Goal: Task Accomplishment & Management: Manage account settings

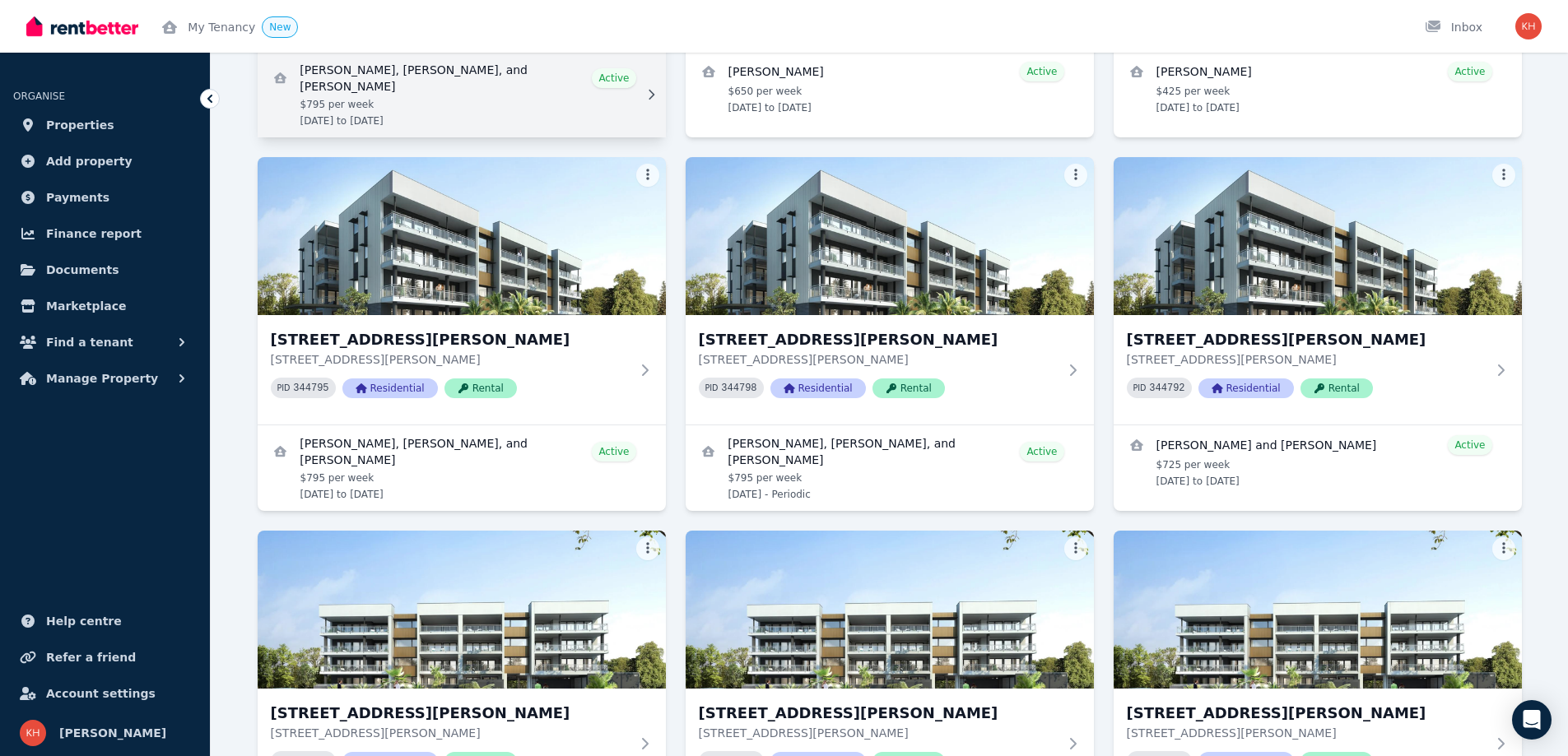
scroll to position [384, 0]
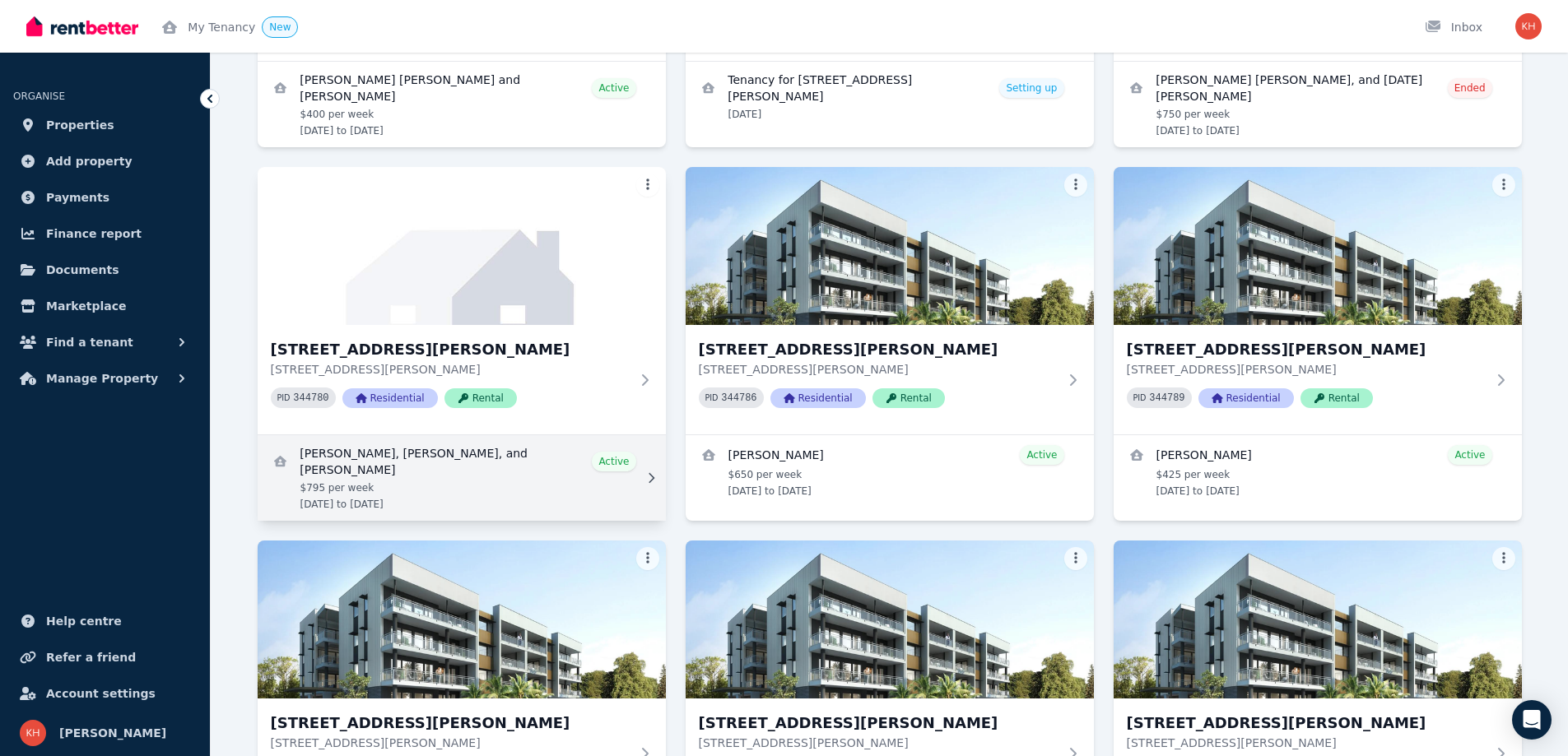
click at [379, 471] on link "View details for Joan Marie Abordo, Raquel Carandang, and Mary France Sinogbuhan" at bounding box center [462, 478] width 408 height 86
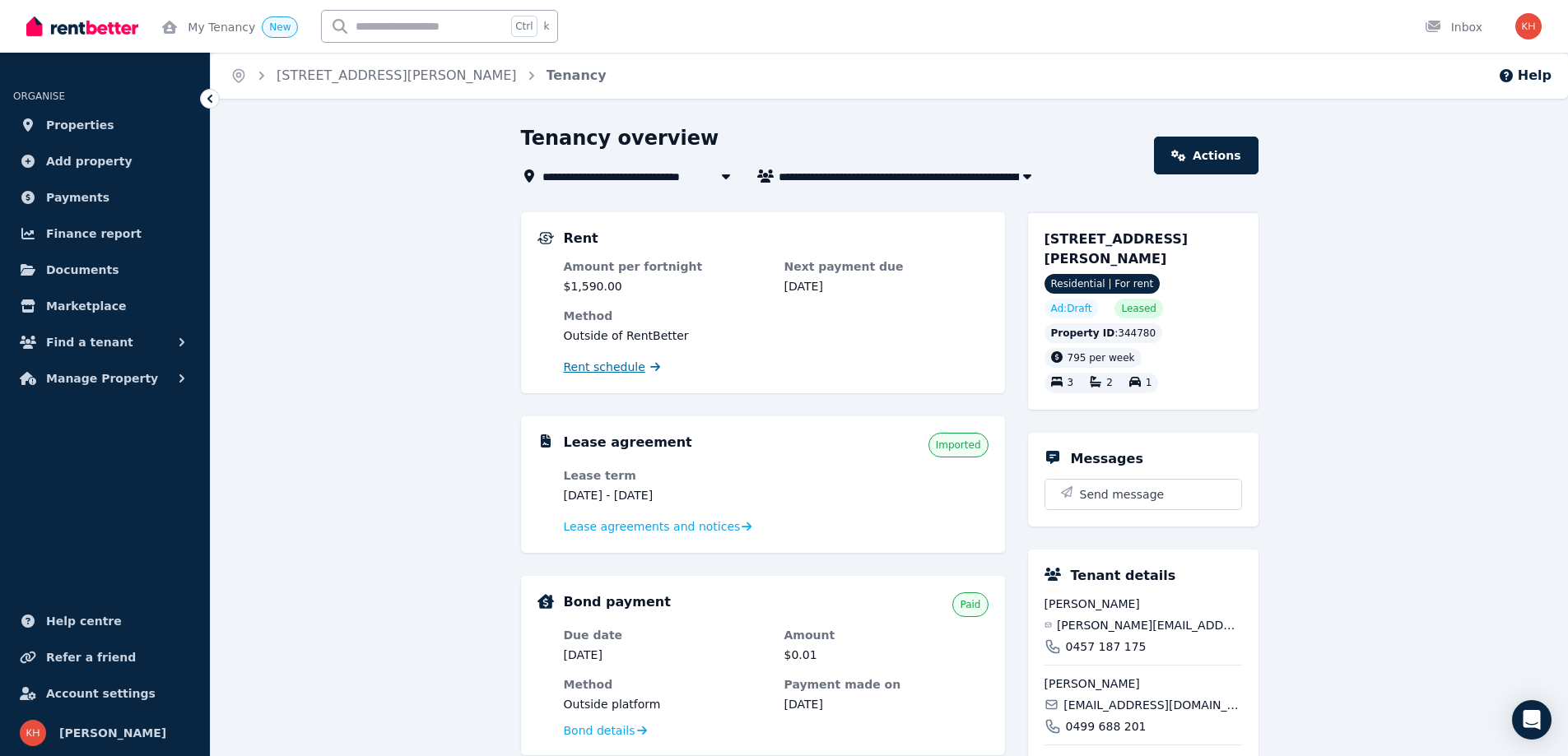
click at [599, 364] on span "Rent schedule" at bounding box center [604, 367] width 81 height 16
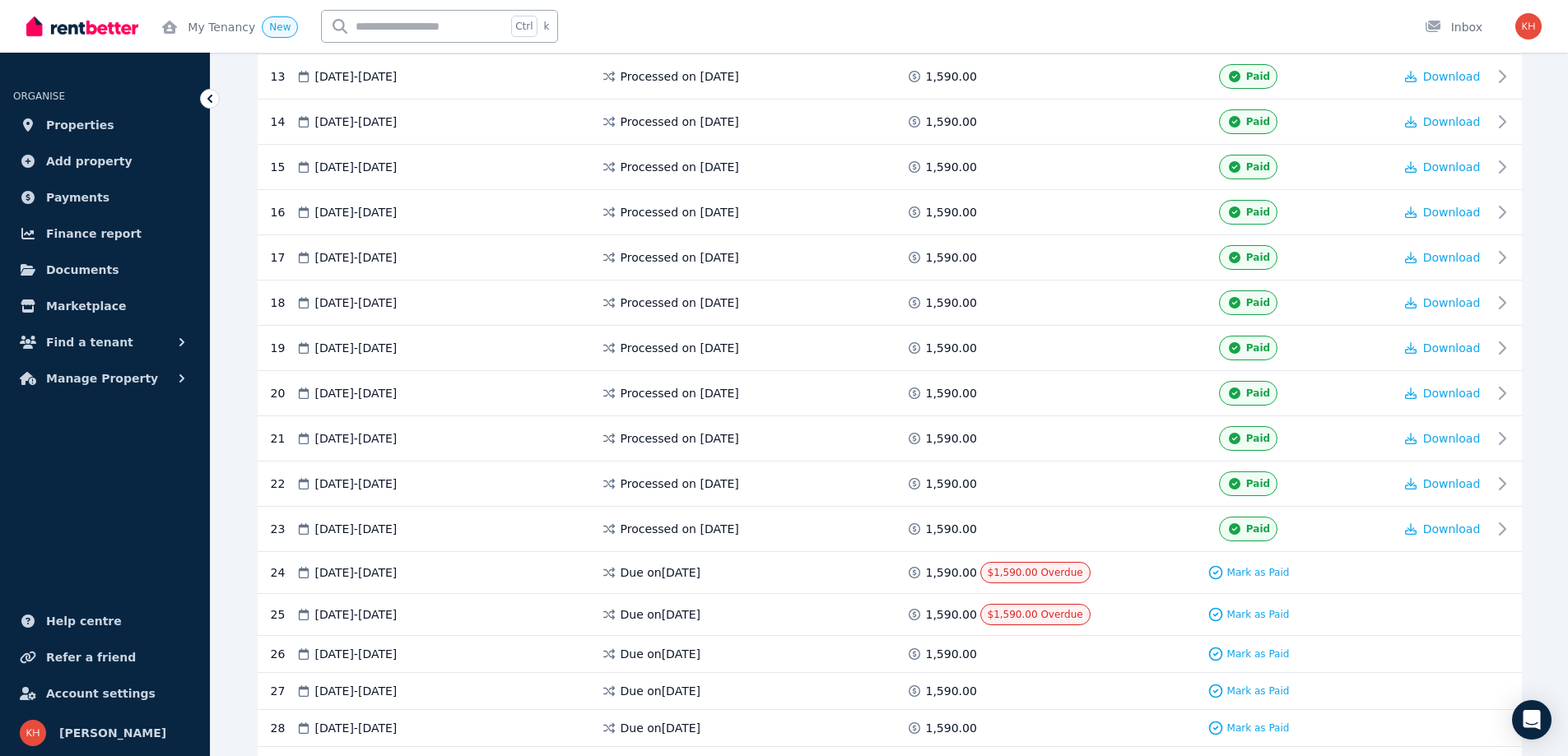
scroll to position [980, 0]
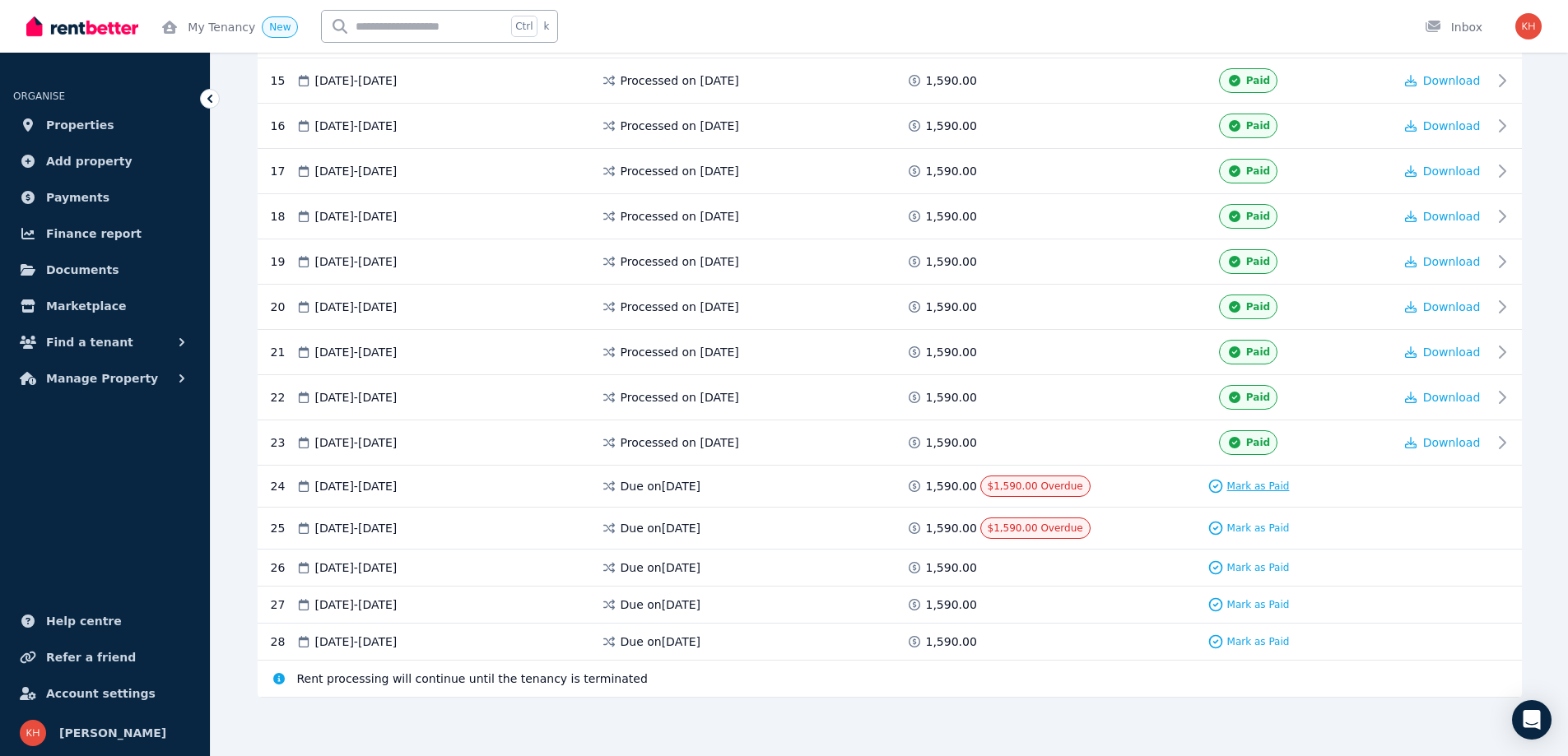
click at [1248, 490] on span "Mark as Paid" at bounding box center [1259, 486] width 63 height 13
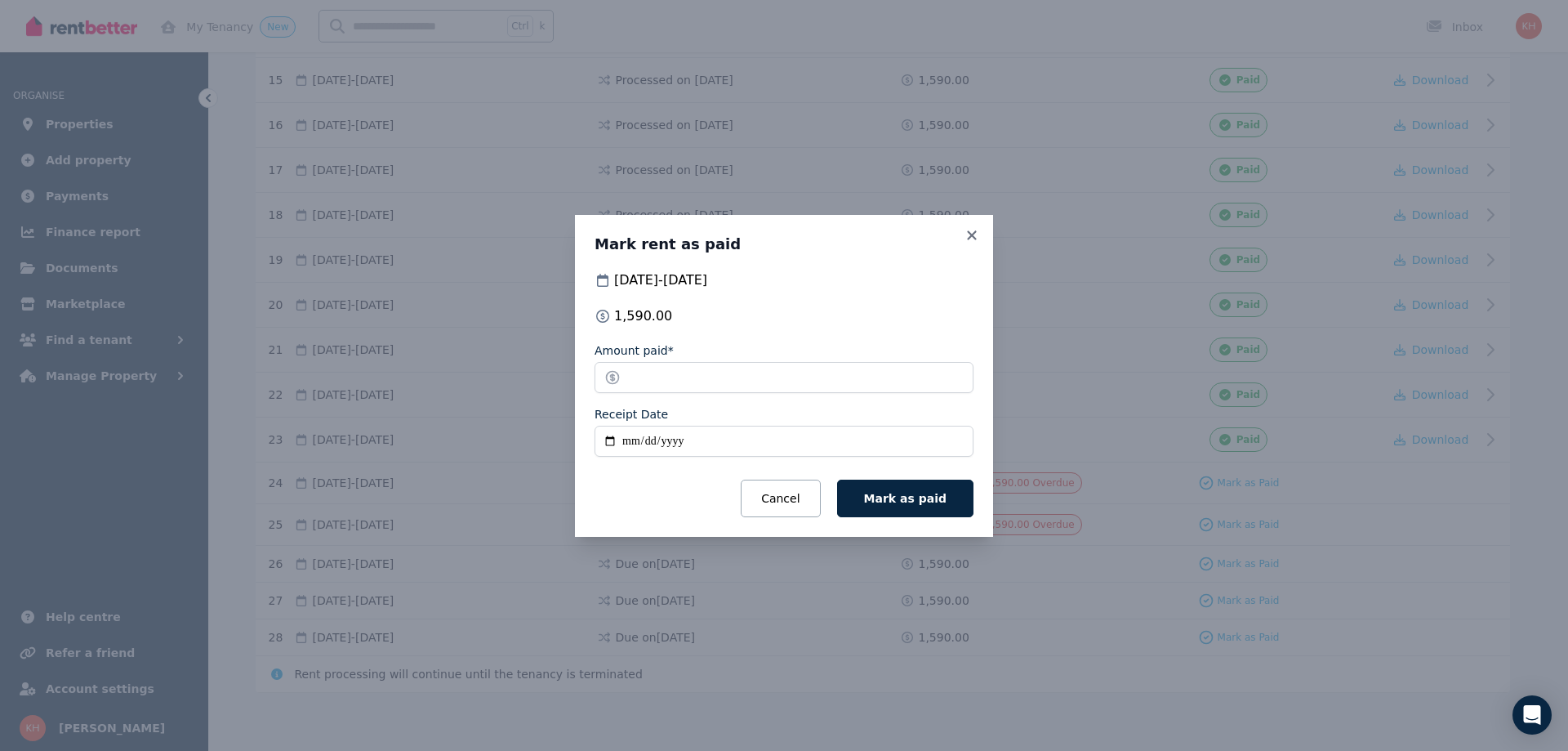
click at [625, 439] on input "Receipt Date" at bounding box center [784, 441] width 379 height 31
type input "**********"
click at [946, 514] on button "Mark as paid" at bounding box center [905, 498] width 136 height 38
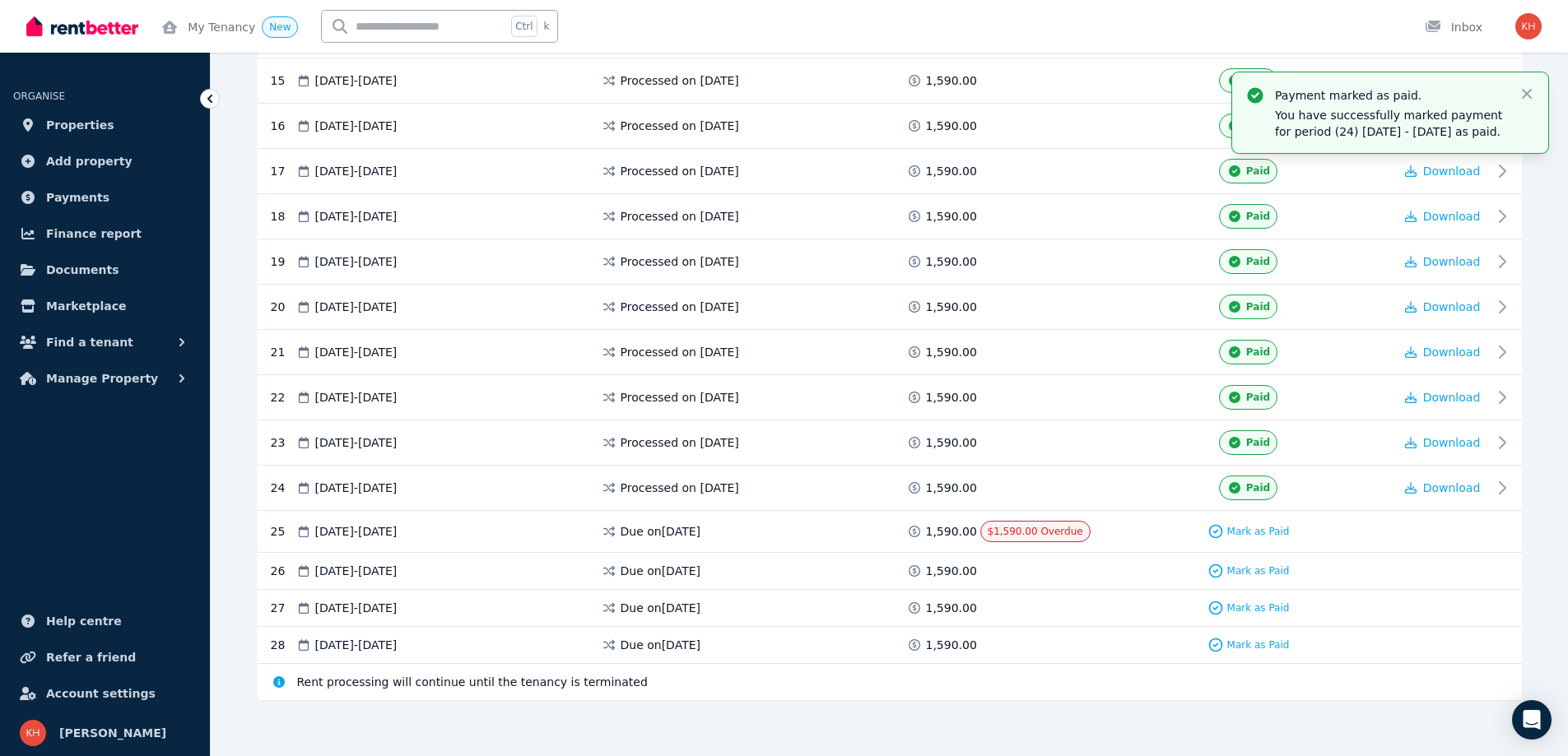
click at [1120, 534] on div "Mark as Paid" at bounding box center [1249, 531] width 290 height 21
click at [1528, 93] on icon "button" at bounding box center [1527, 94] width 10 height 10
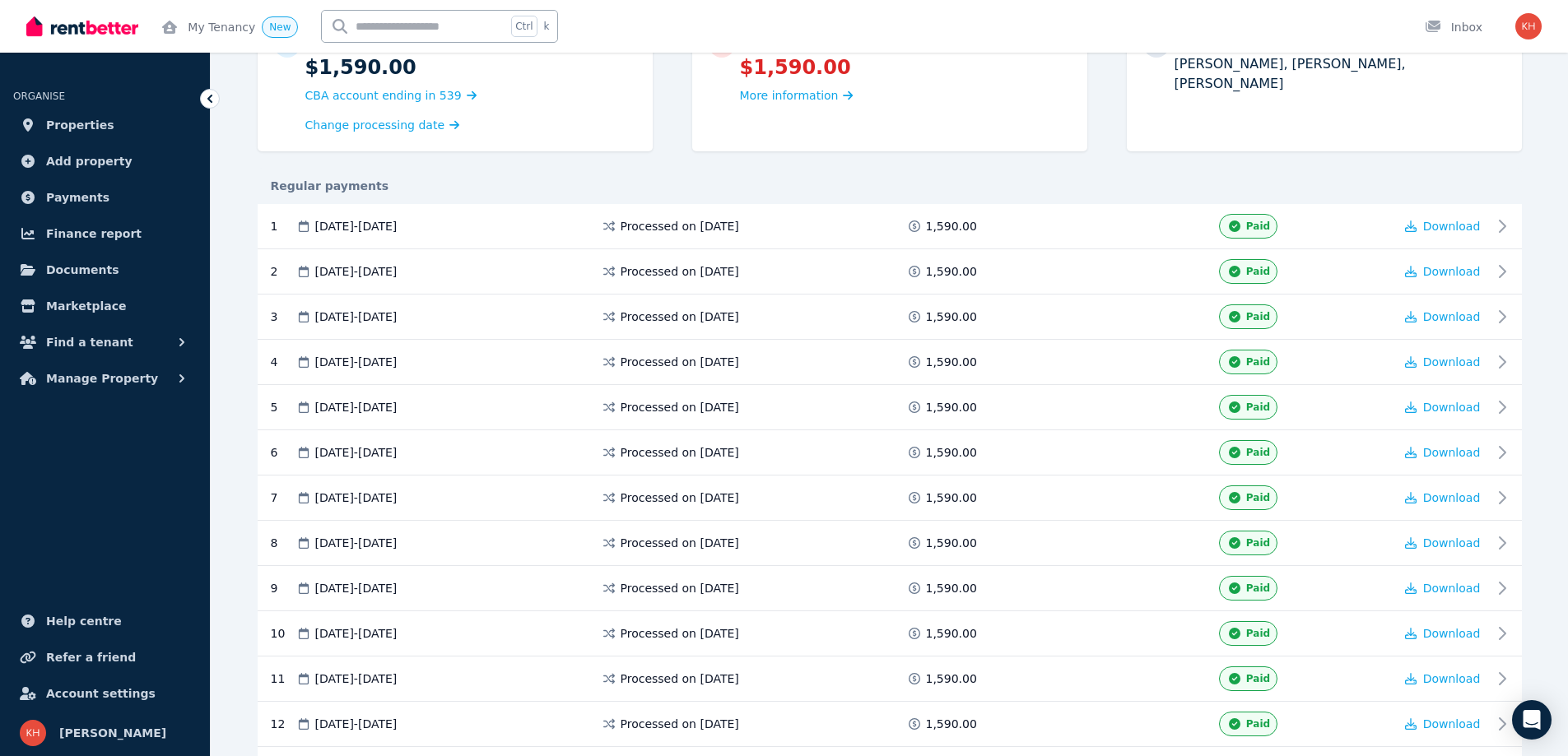
scroll to position [0, 0]
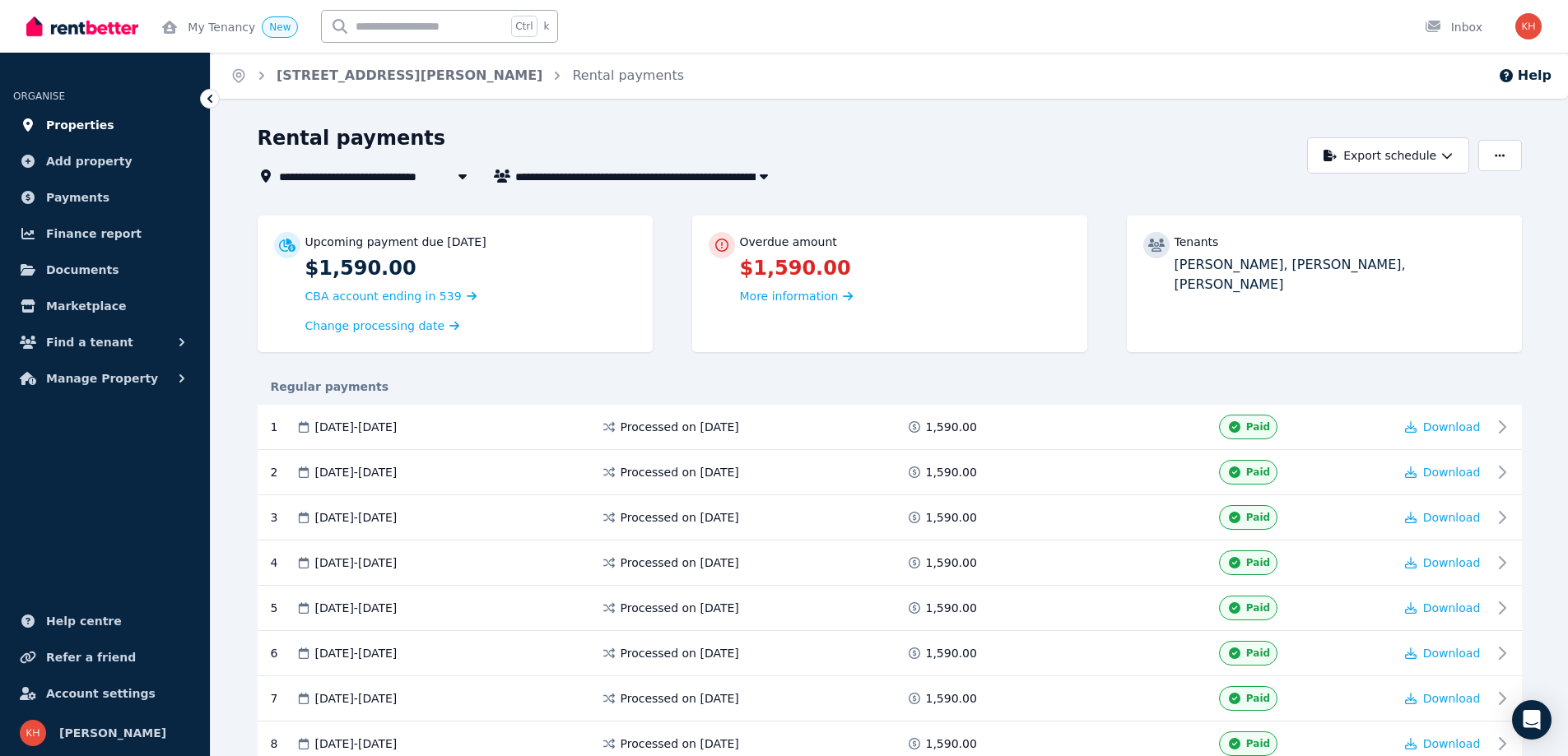
click at [75, 121] on span "Properties" at bounding box center [80, 125] width 68 height 20
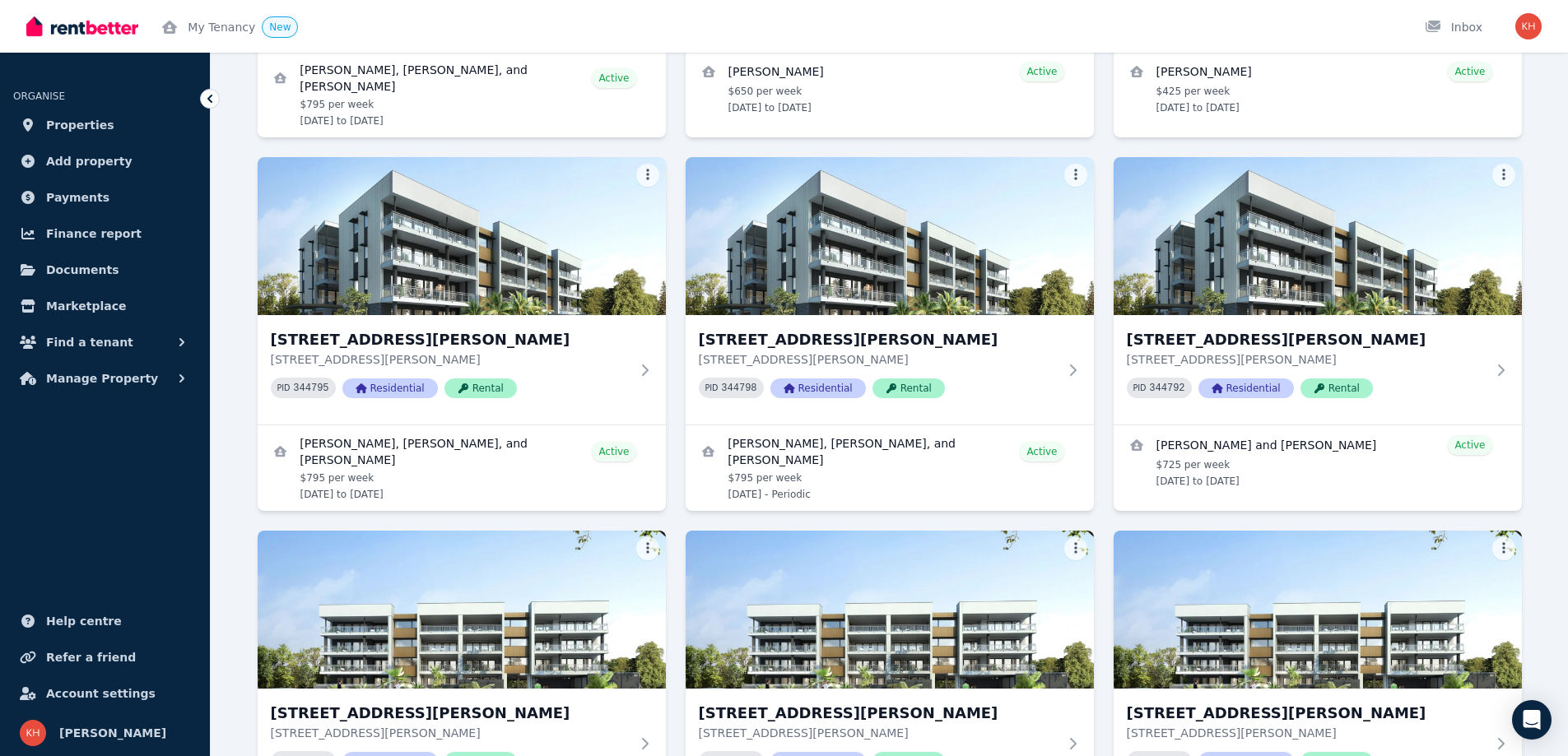
scroll to position [1152, 0]
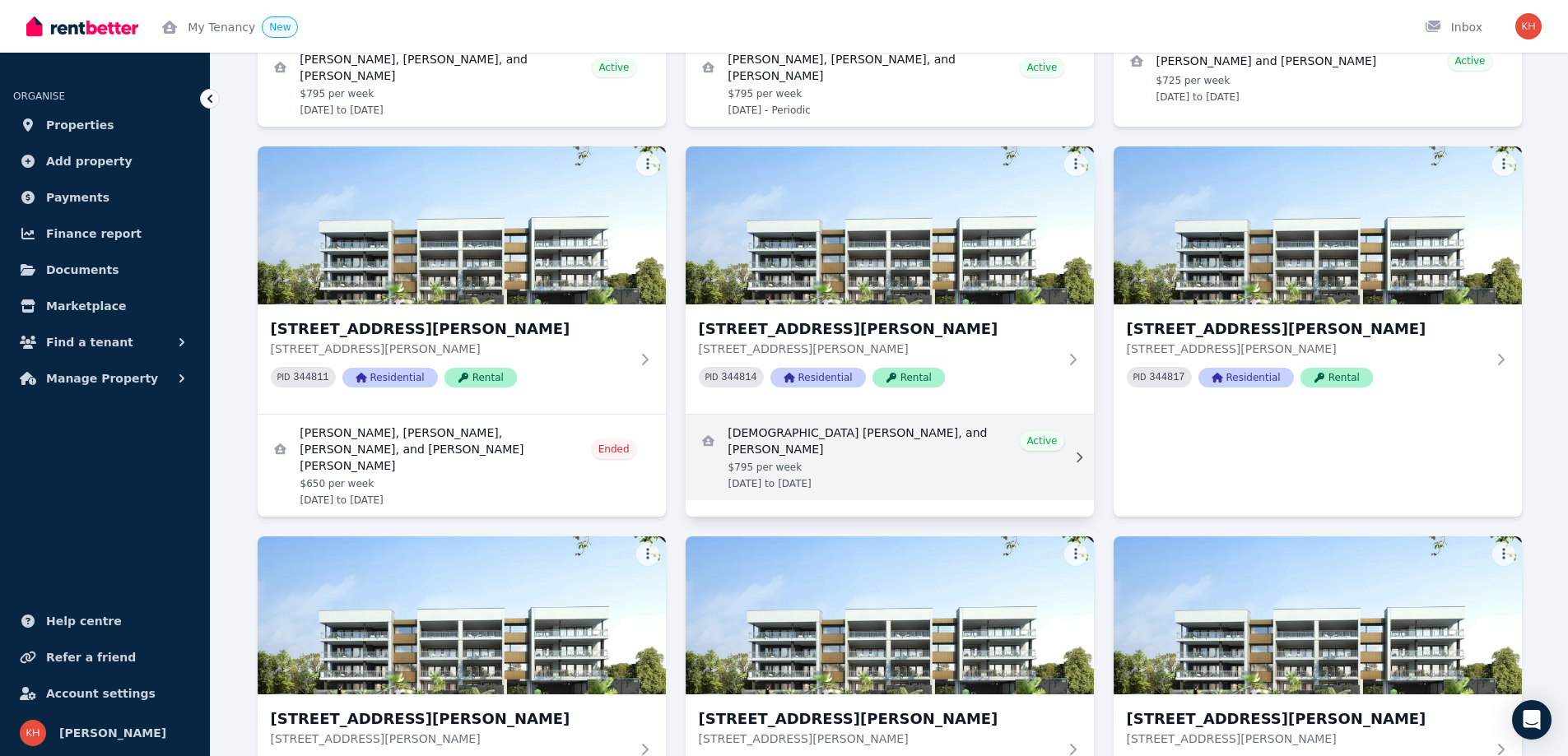
click at [882, 429] on link "View details for Bible Dailo, Daryl Glimada, and Jomike De Juan" at bounding box center [890, 457] width 408 height 86
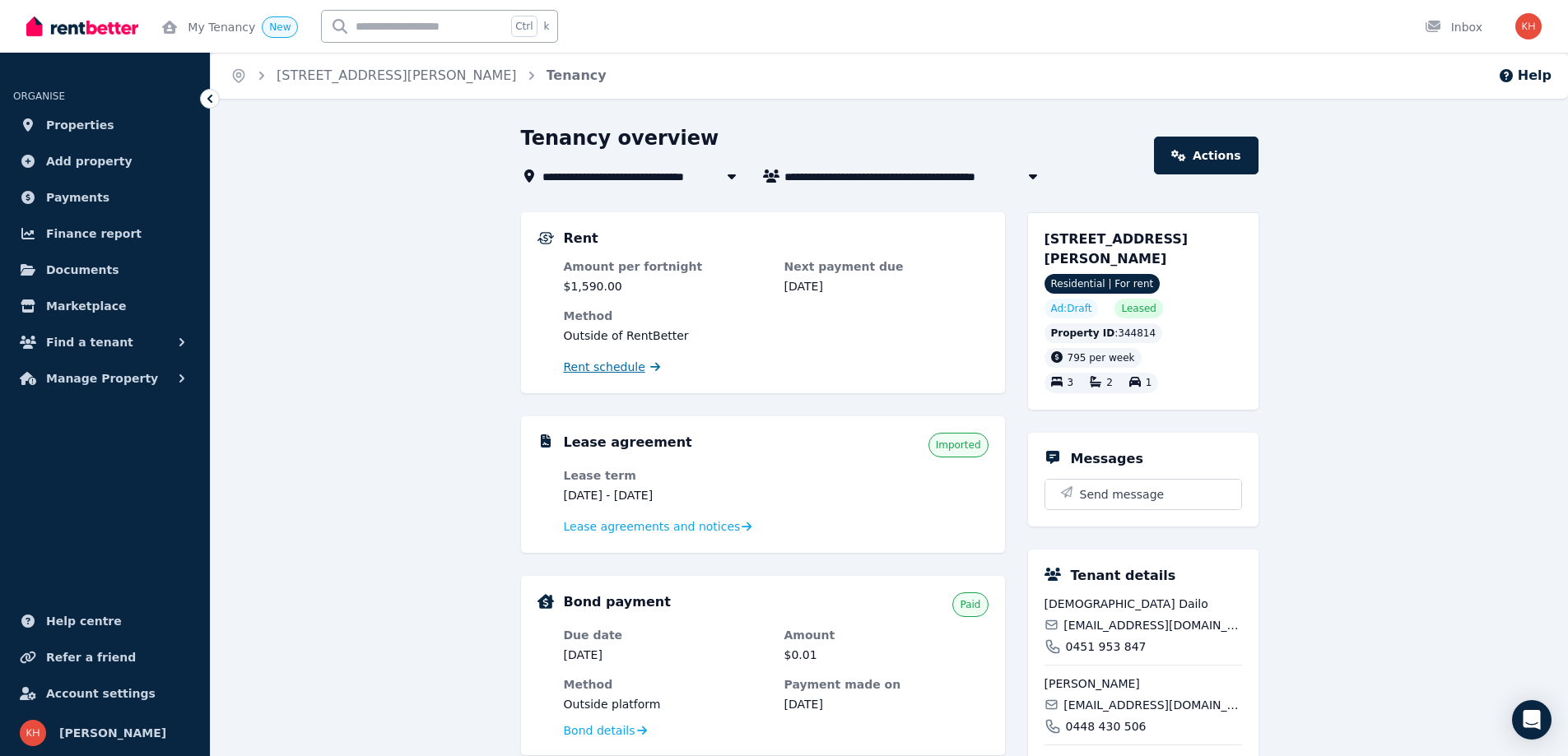
click at [609, 369] on span "Rent schedule" at bounding box center [604, 367] width 81 height 16
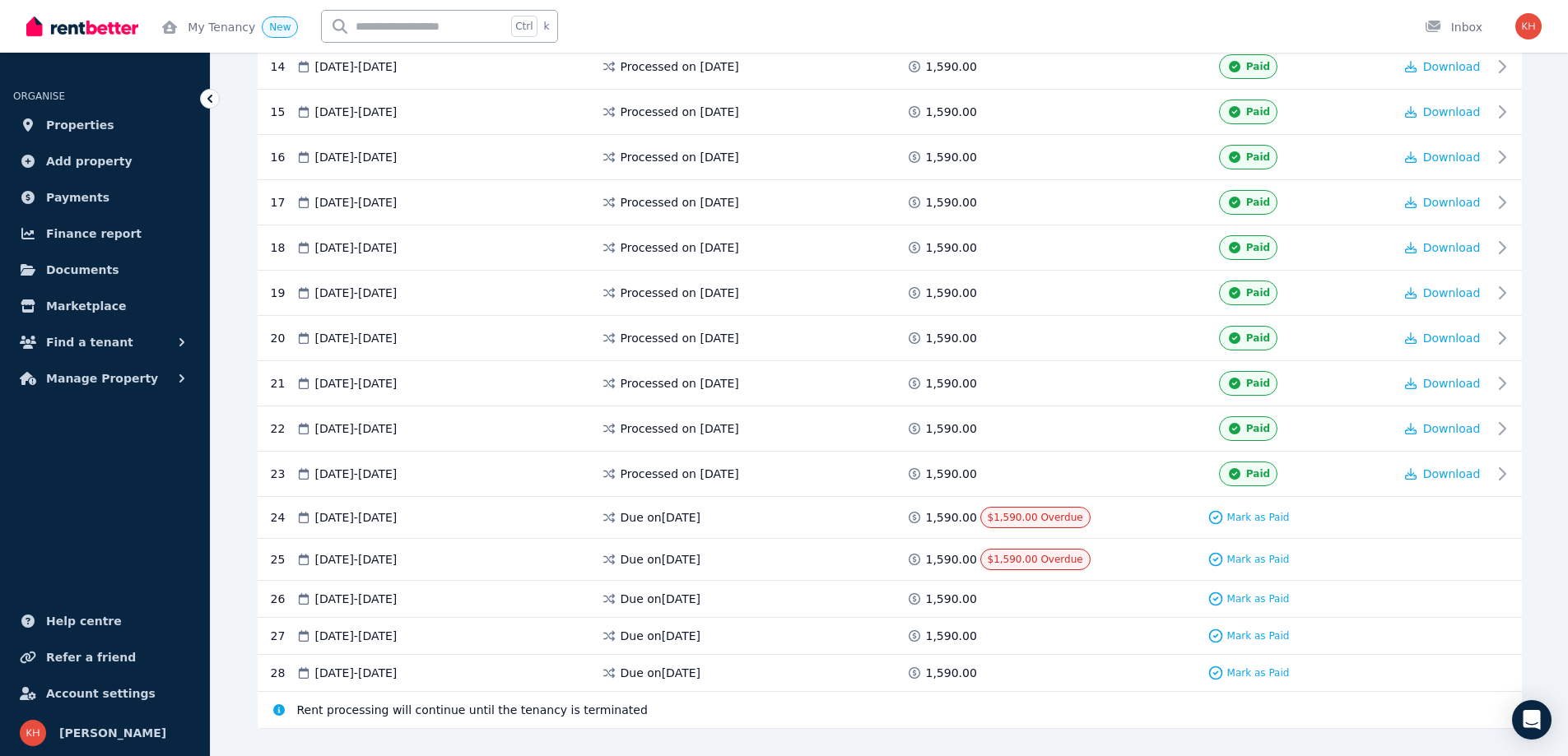
scroll to position [980, 0]
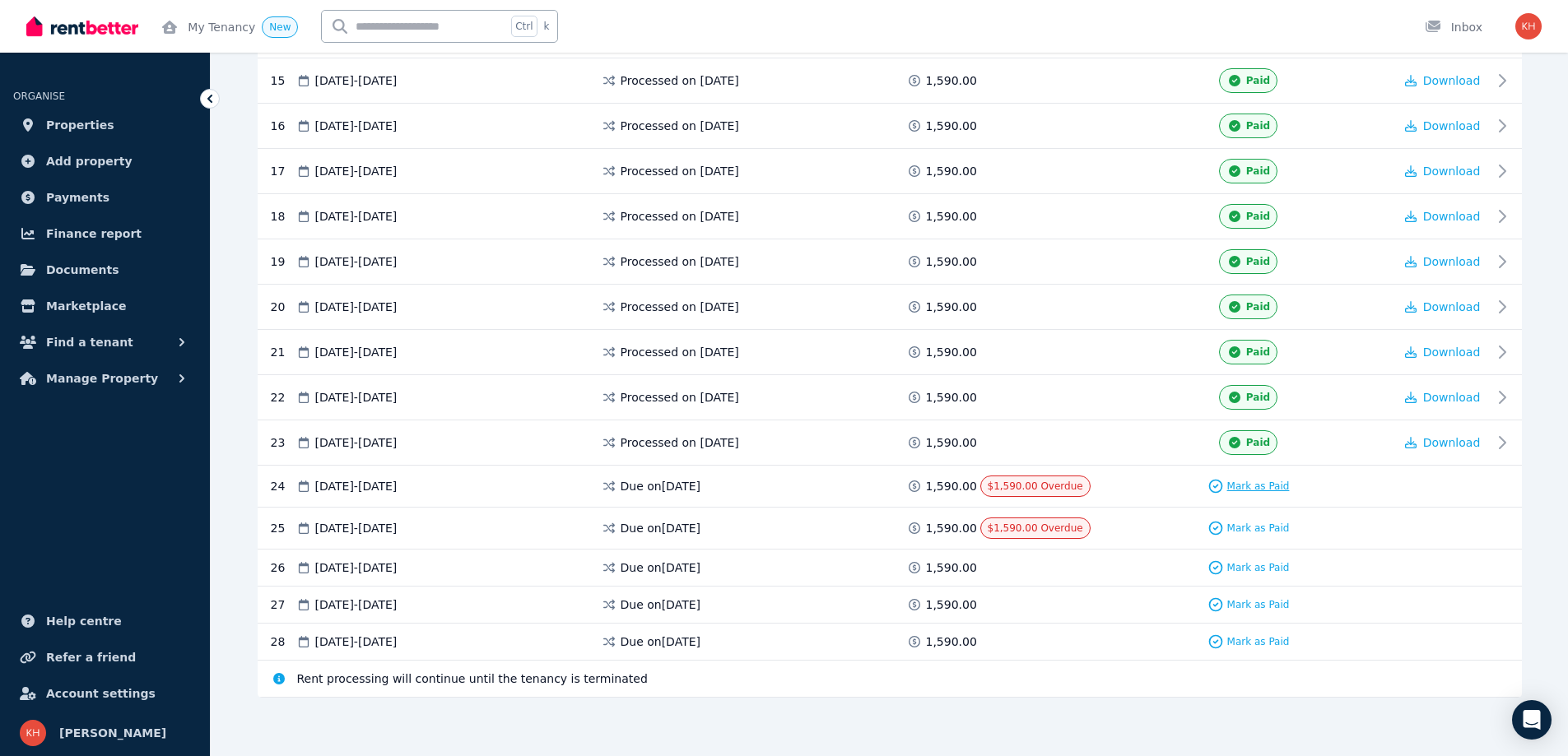
click at [1253, 488] on span "Mark as Paid" at bounding box center [1259, 486] width 63 height 13
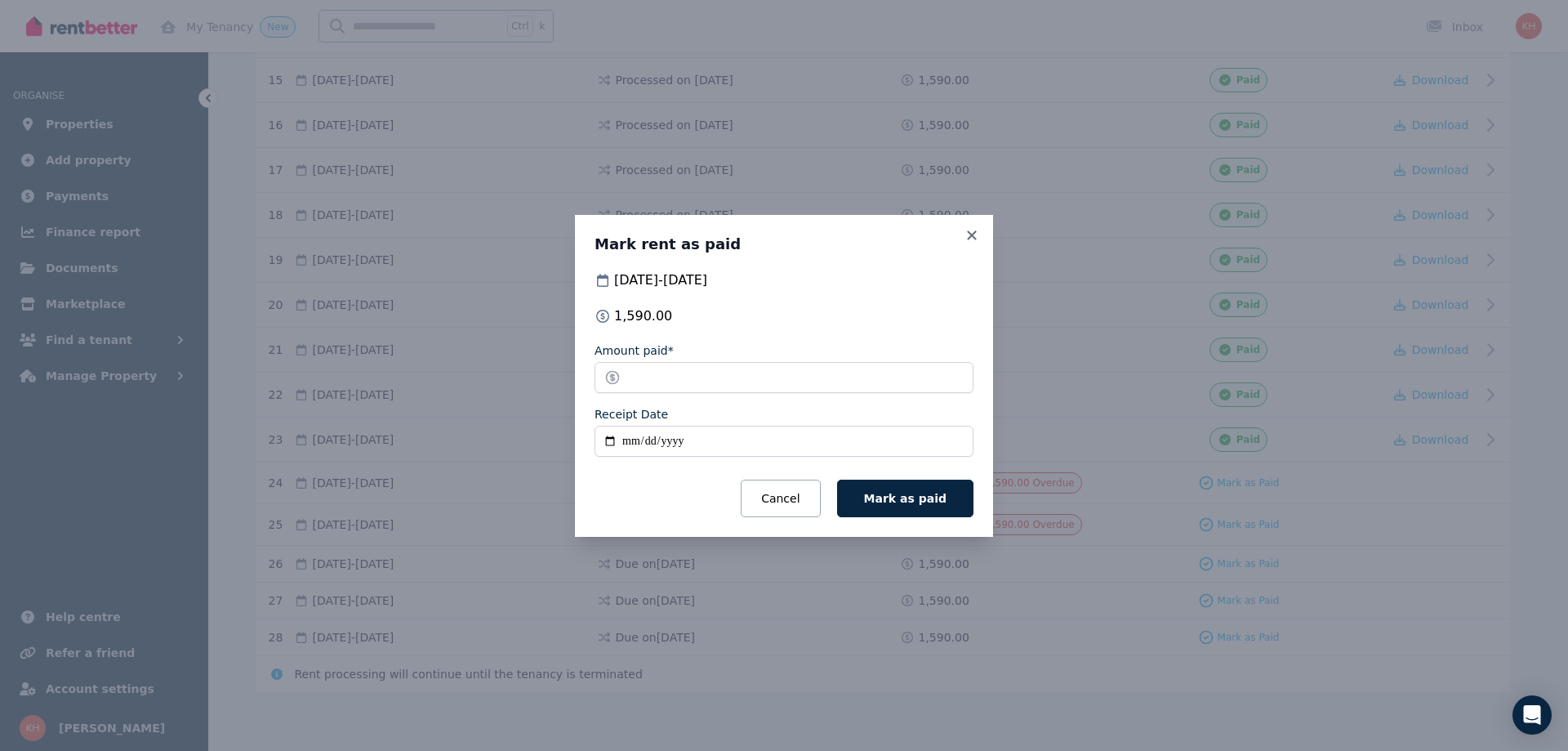
click at [633, 440] on input "Receipt Date" at bounding box center [784, 441] width 379 height 31
type input "**********"
click at [917, 486] on button "Mark as paid" at bounding box center [905, 498] width 136 height 38
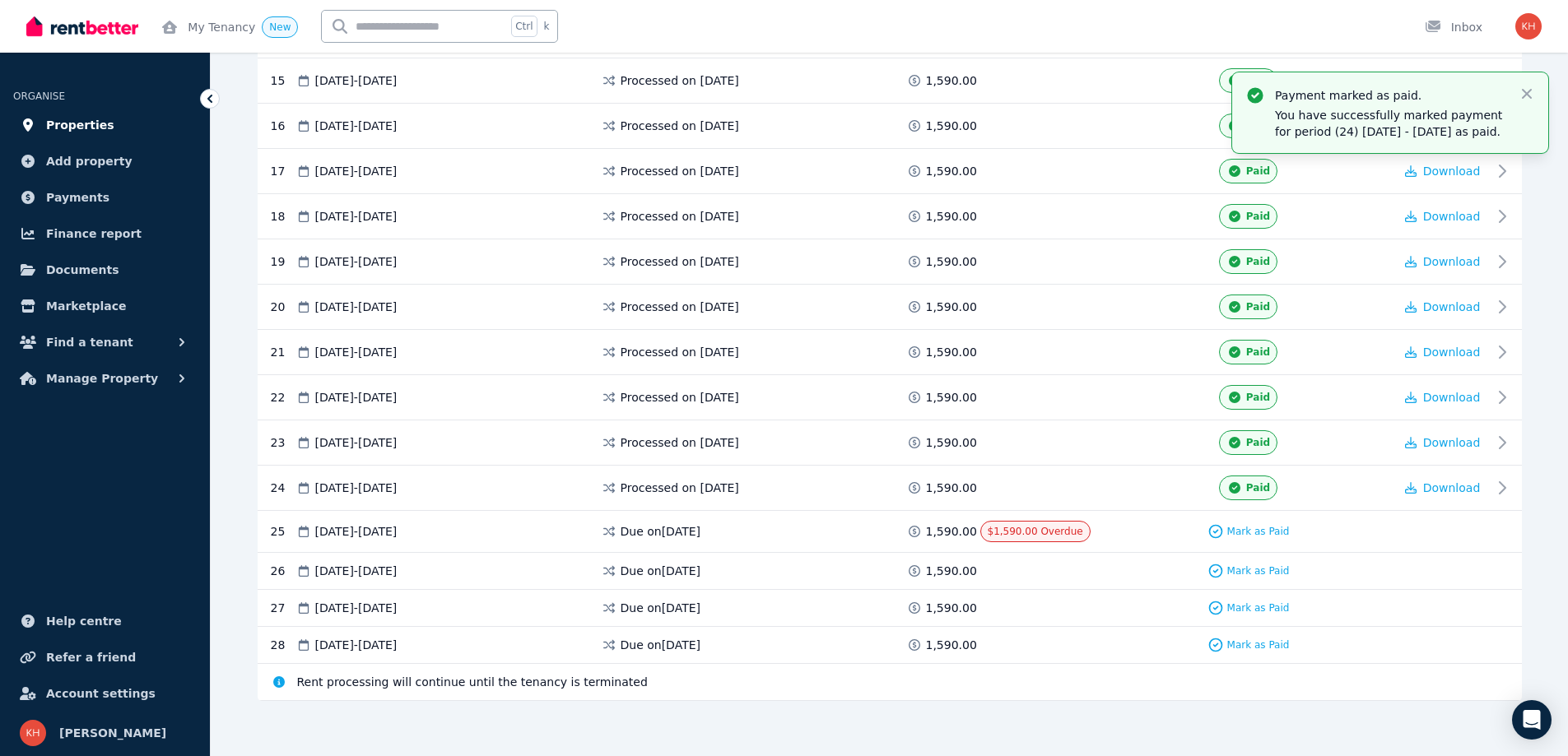
click at [69, 123] on span "Properties" at bounding box center [80, 125] width 68 height 20
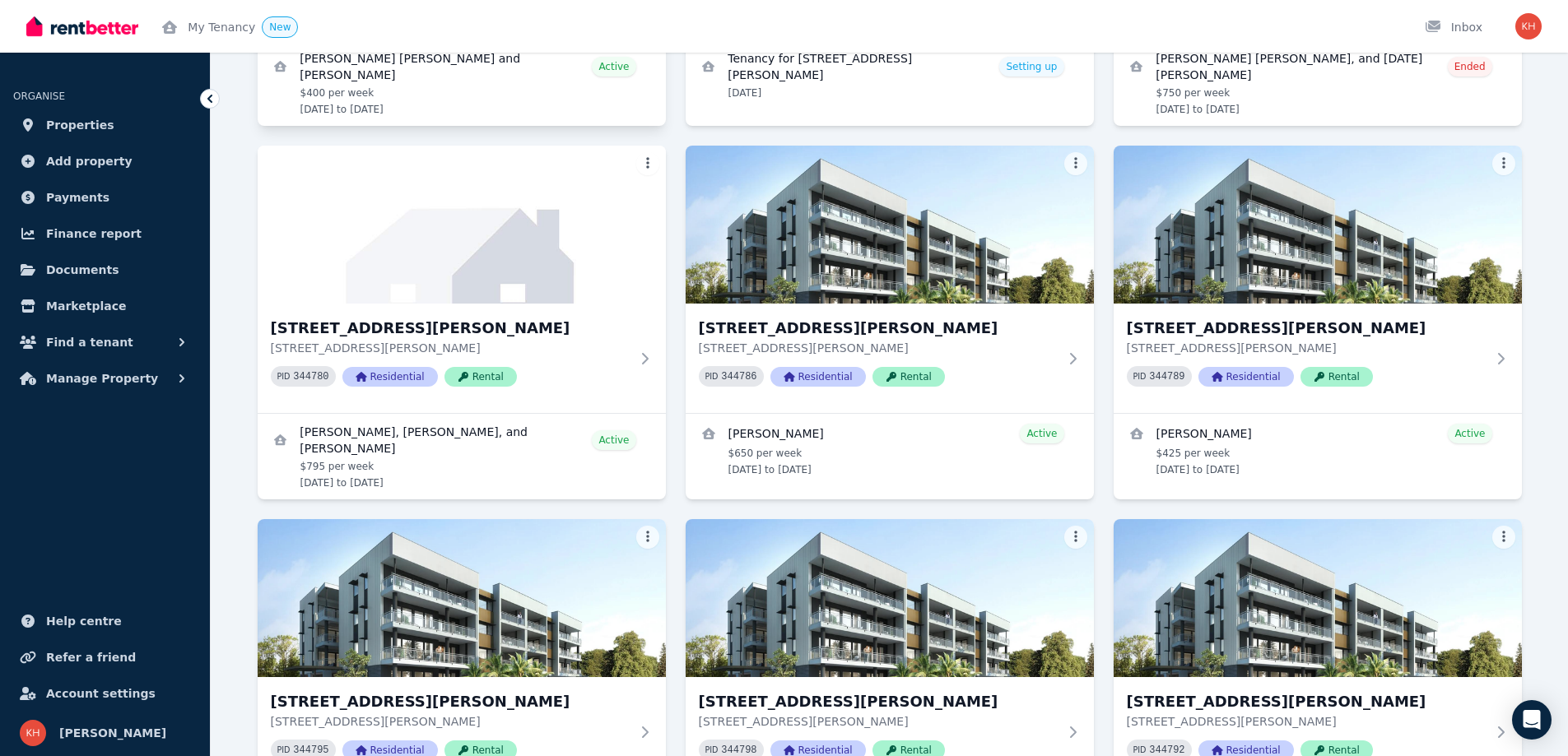
scroll to position [768, 0]
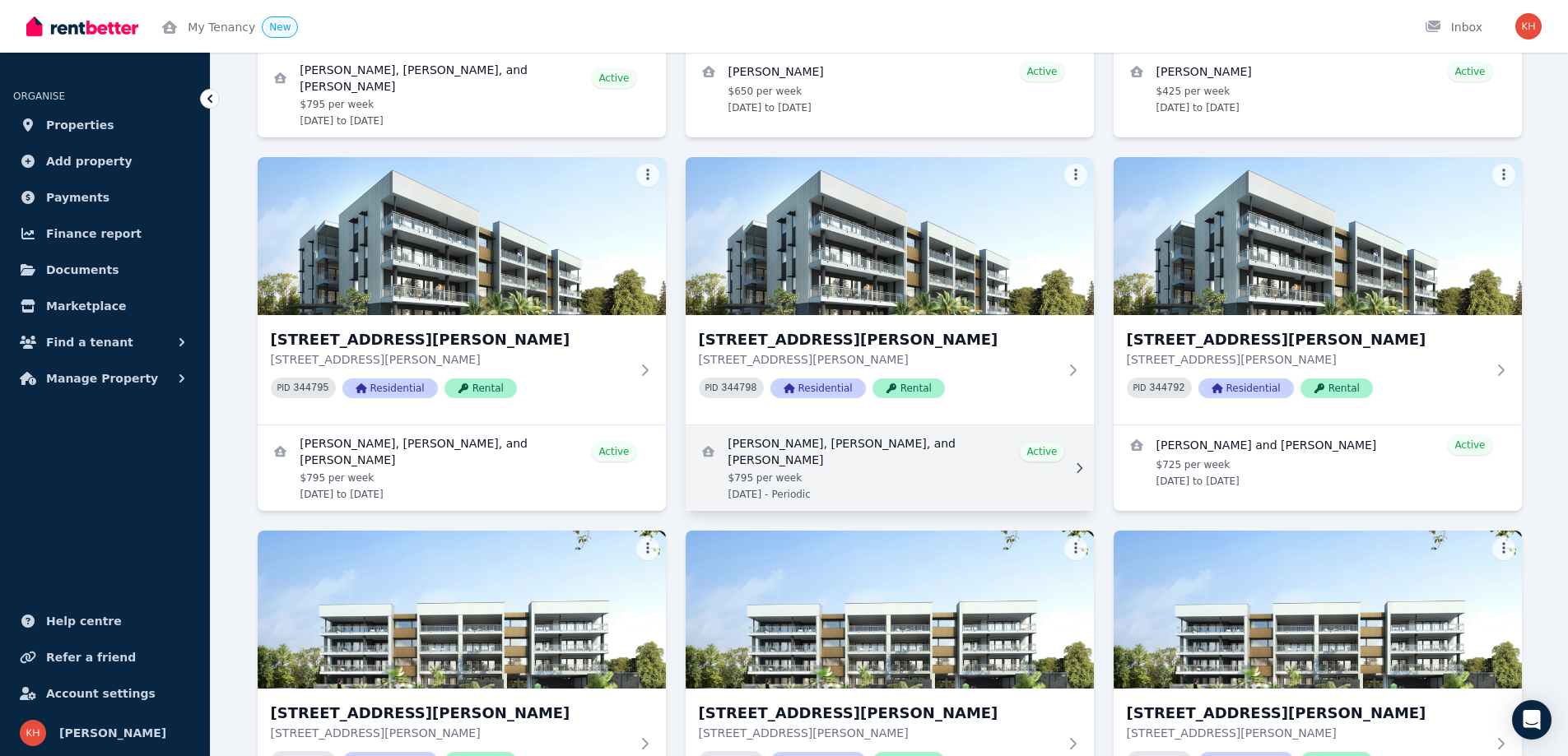
click at [846, 452] on link "View details for Mafi Giolagon-Pascual, Diane Arevalo, and Ronadette Pineda" at bounding box center [890, 468] width 408 height 86
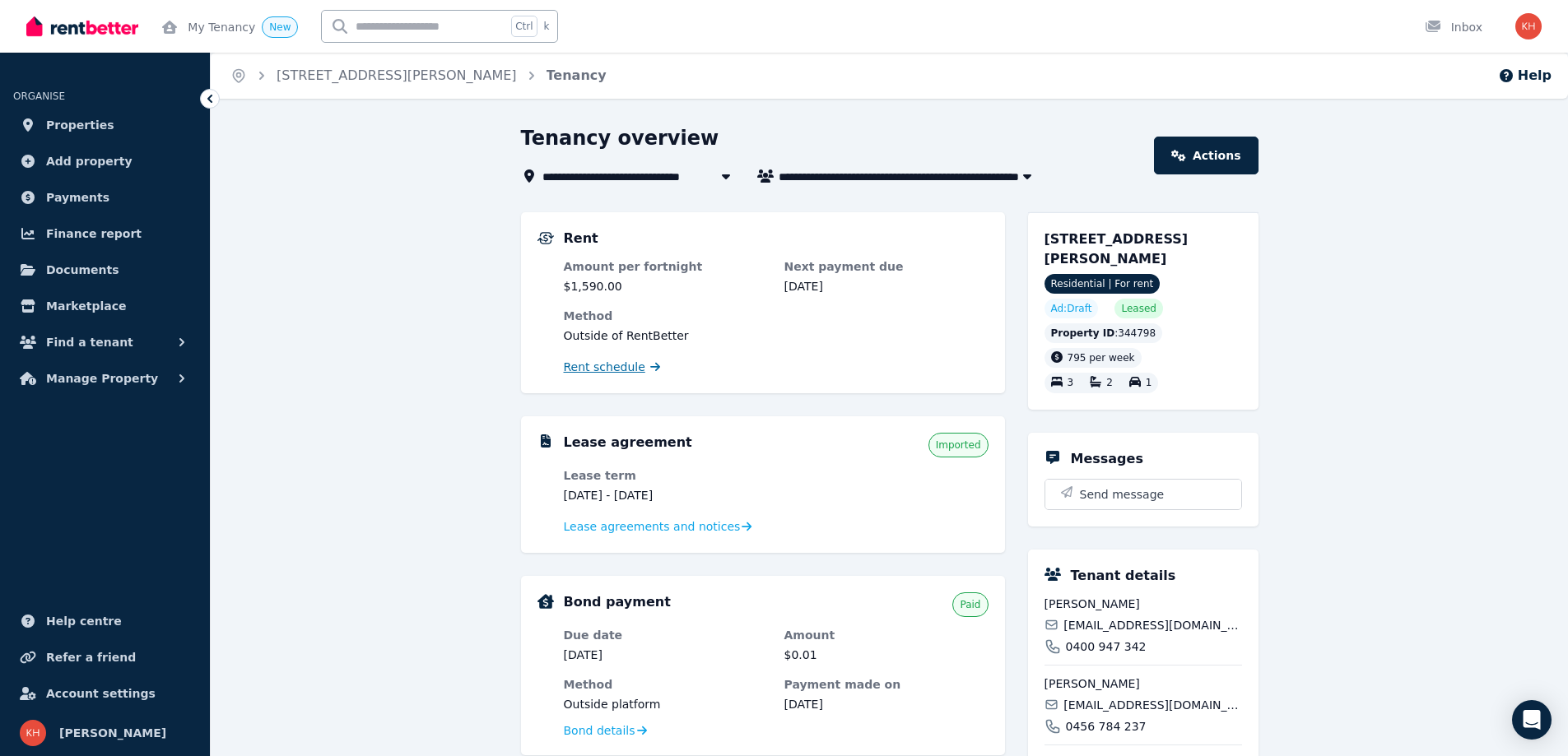
click at [607, 370] on span "Rent schedule" at bounding box center [604, 367] width 81 height 16
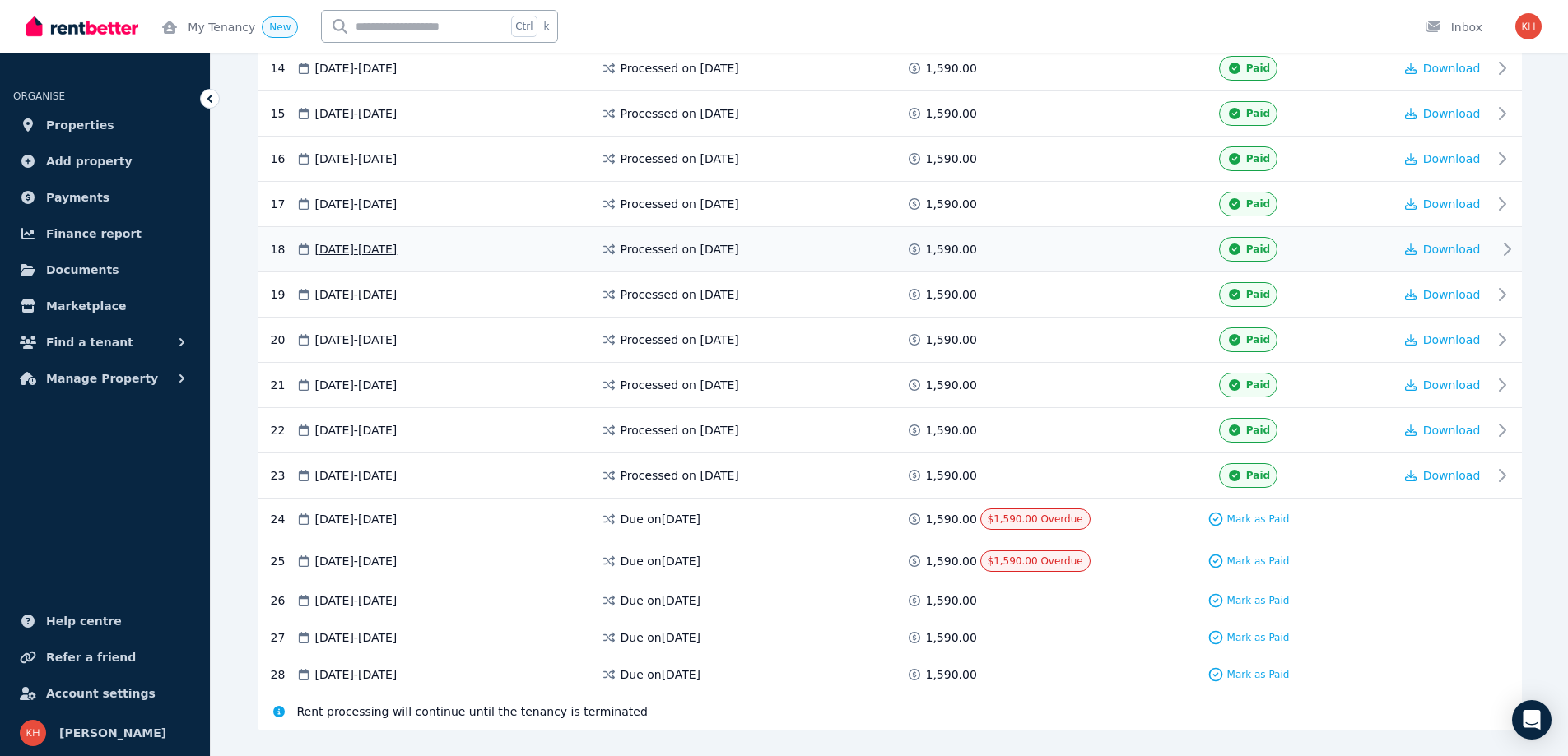
scroll to position [980, 0]
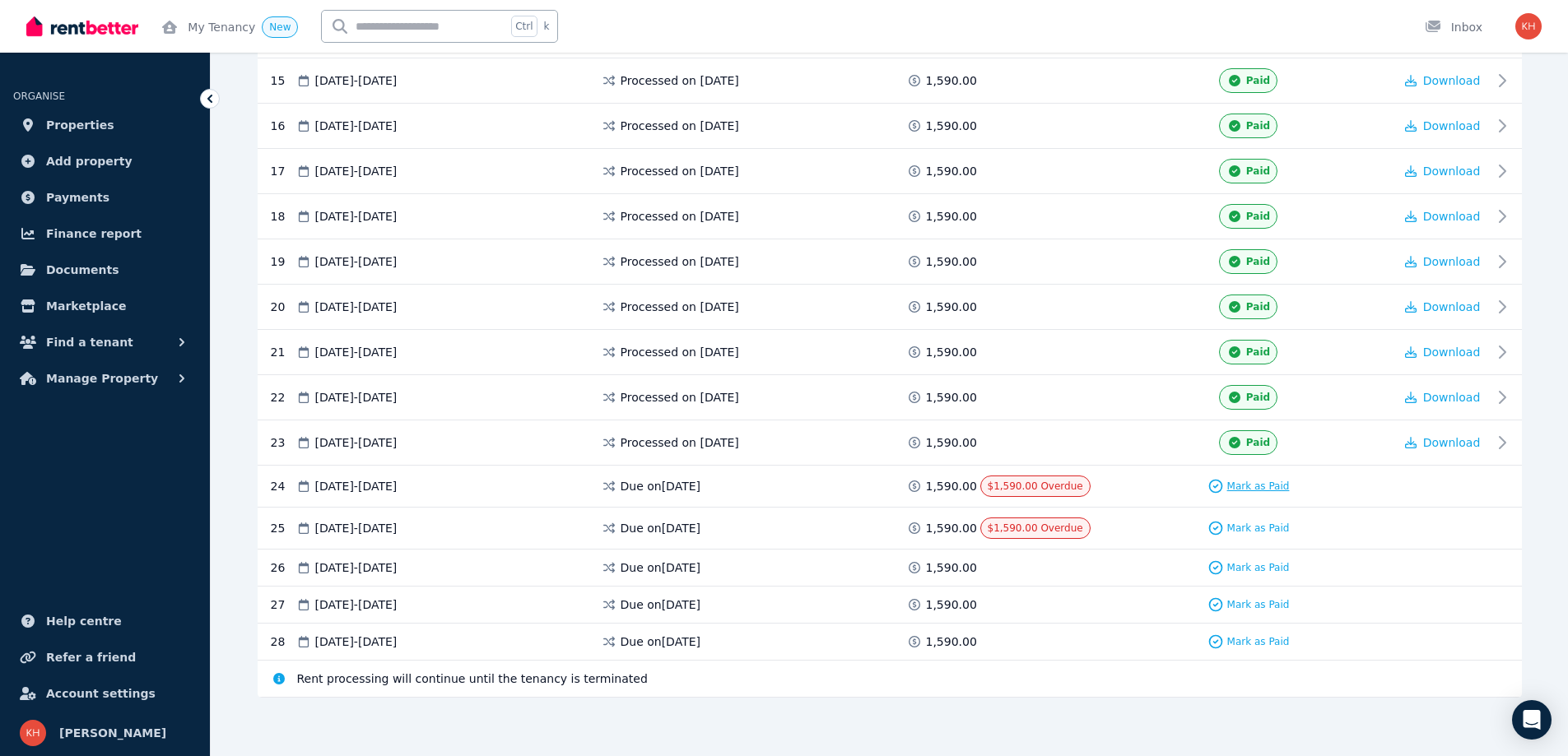
click at [1240, 485] on span "Mark as Paid" at bounding box center [1259, 486] width 63 height 13
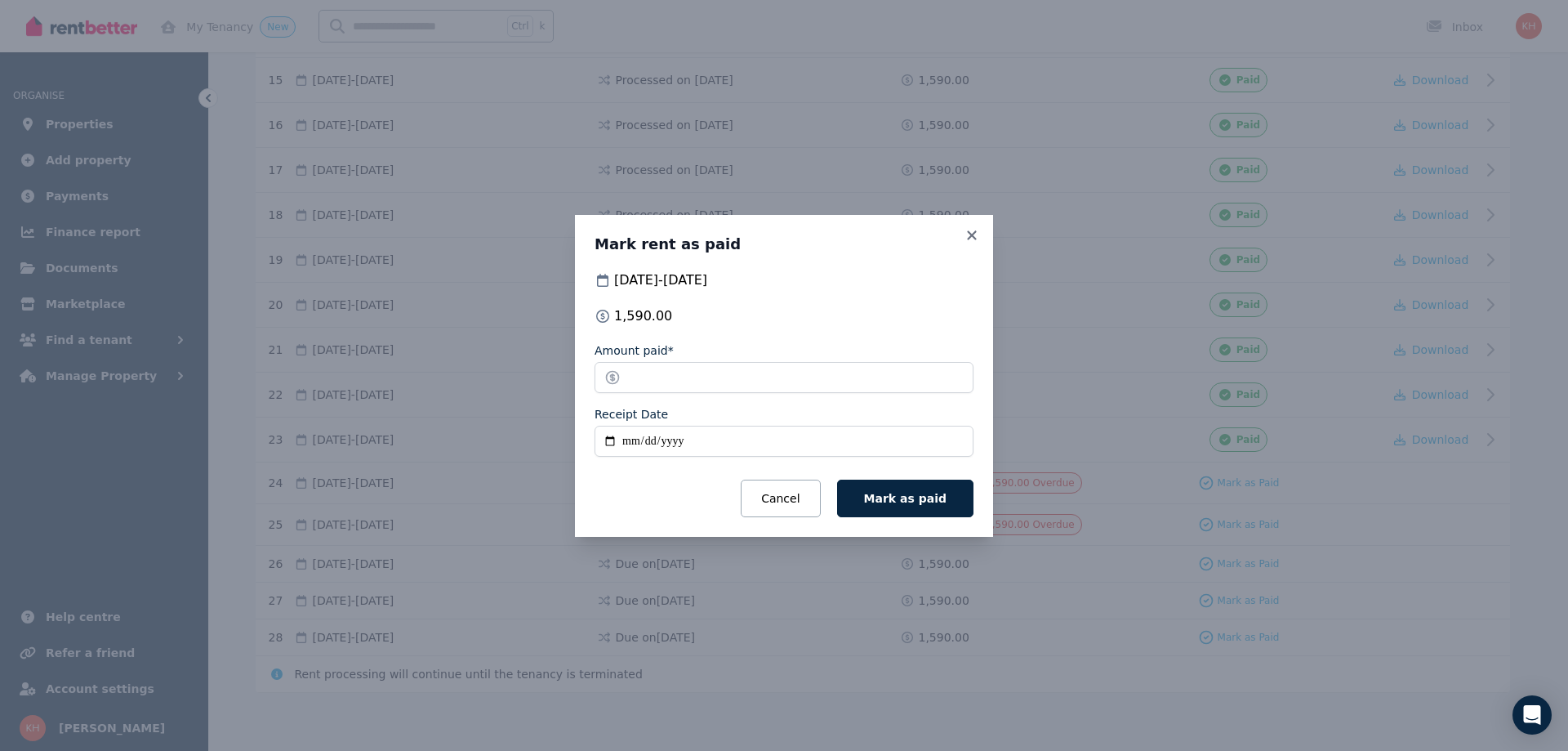
click at [619, 436] on input "Receipt Date" at bounding box center [784, 441] width 379 height 31
type input "**********"
click at [901, 494] on span "Mark as paid" at bounding box center [905, 498] width 82 height 13
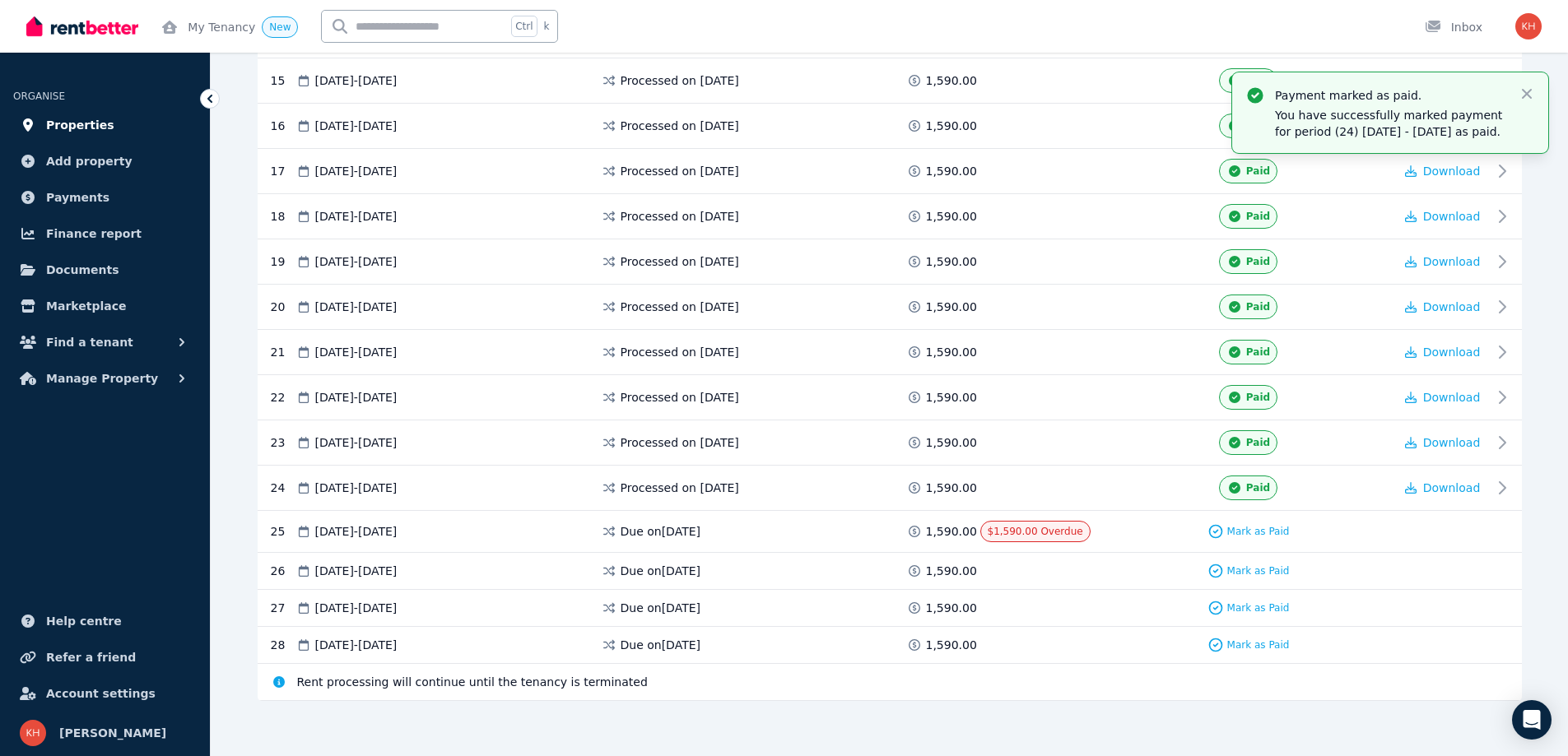
click at [71, 128] on span "Properties" at bounding box center [80, 125] width 68 height 20
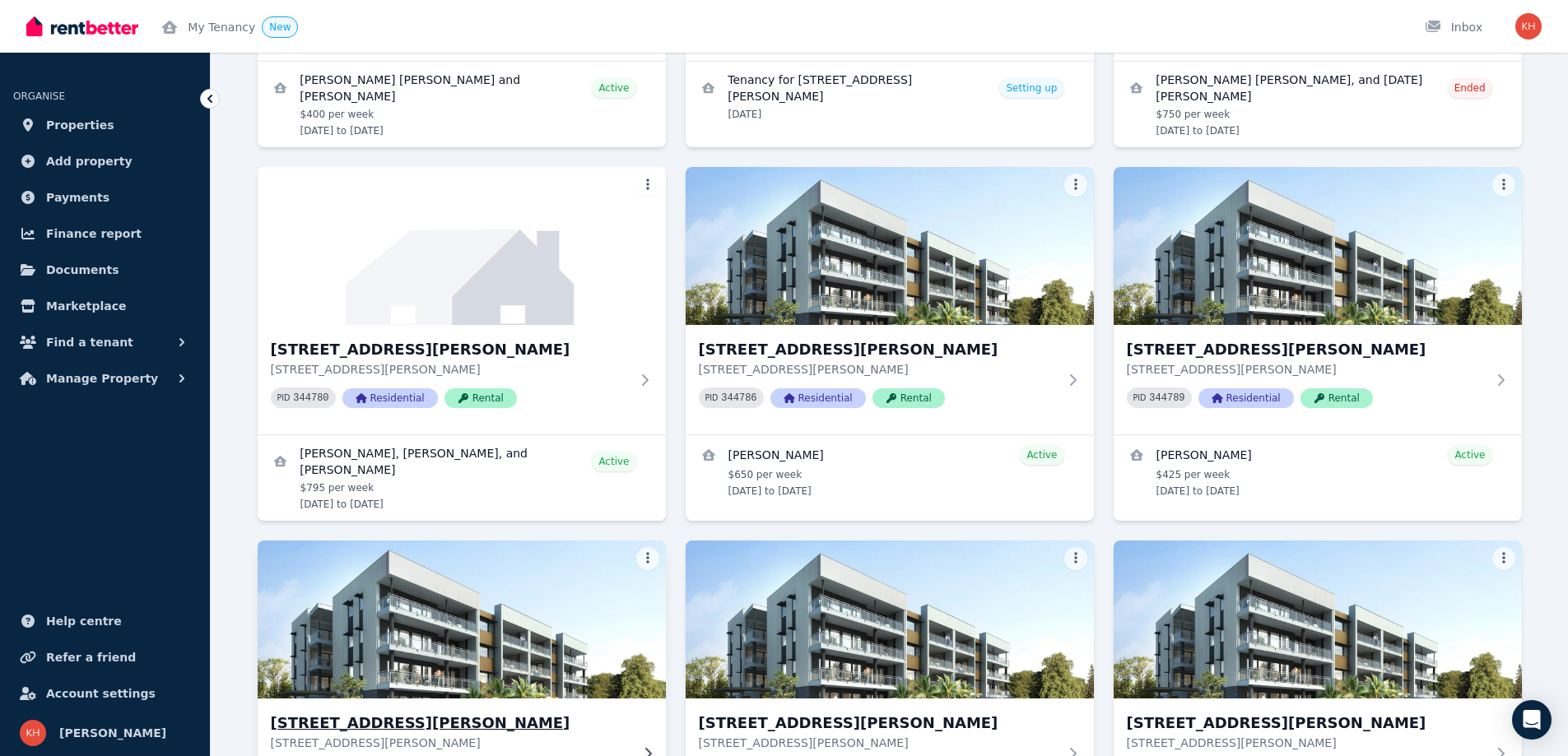
scroll to position [768, 0]
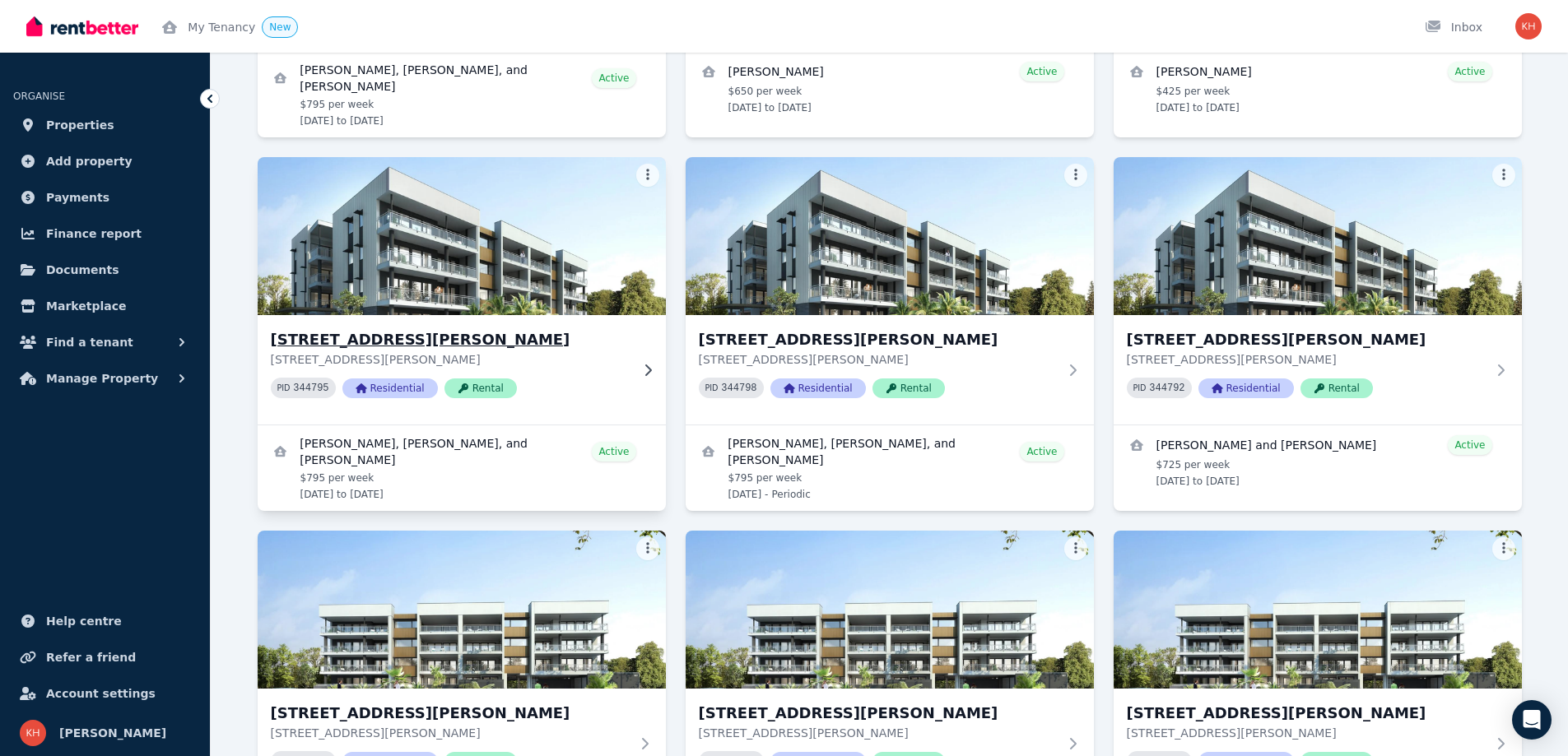
click at [384, 345] on h3 "[STREET_ADDRESS][PERSON_NAME]" at bounding box center [450, 340] width 359 height 23
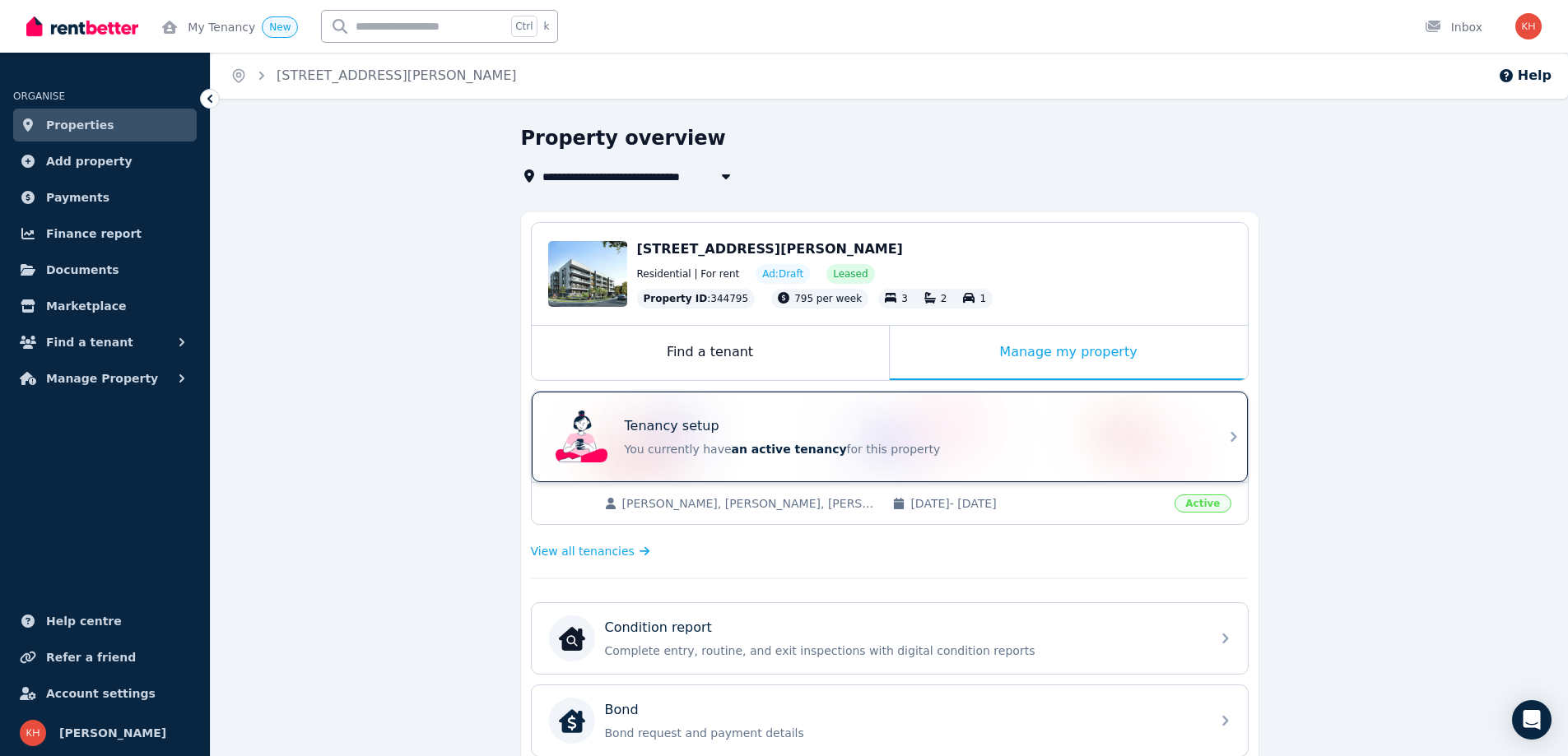
click at [814, 434] on div "Tenancy setup" at bounding box center [913, 426] width 576 height 20
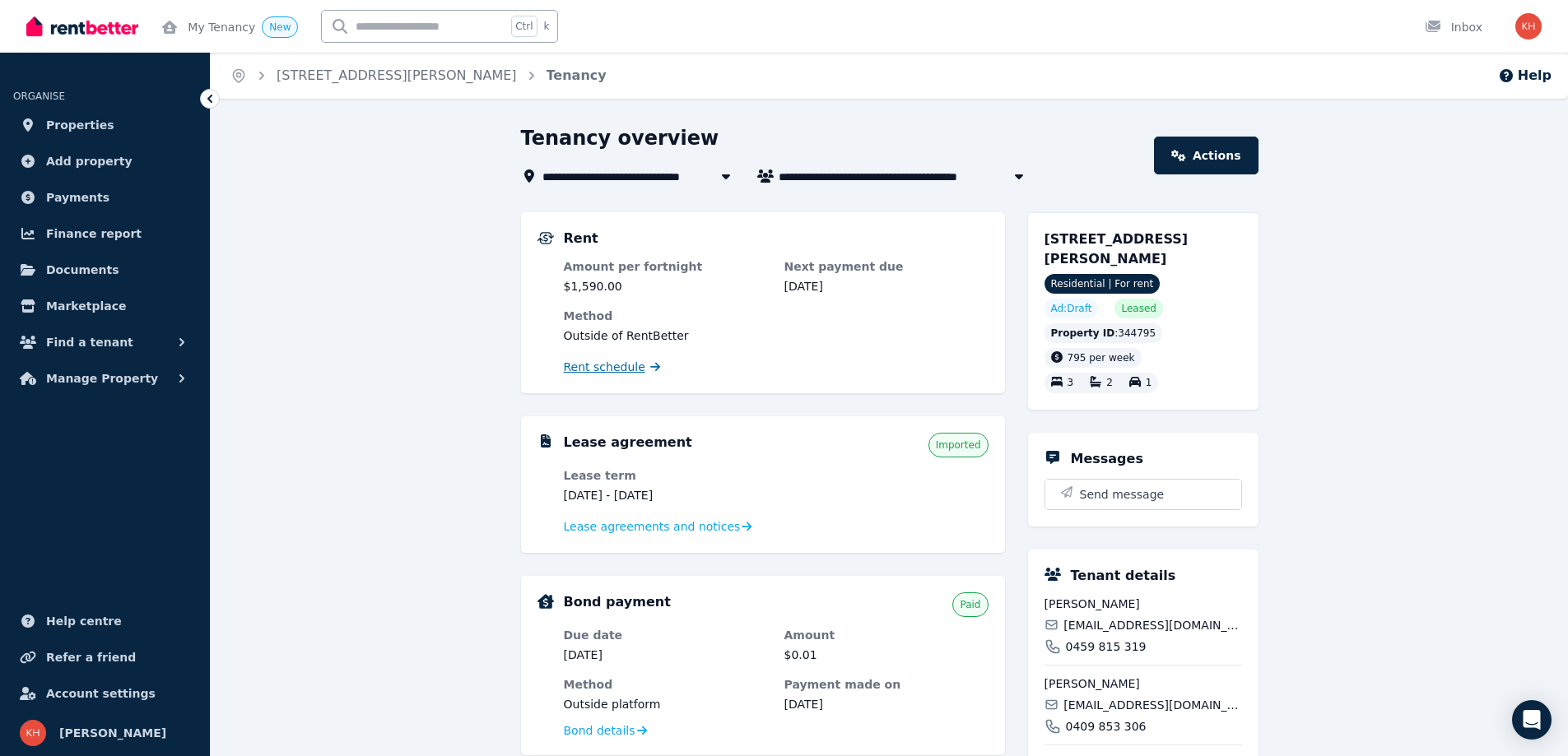
click at [615, 373] on span "Rent schedule" at bounding box center [604, 367] width 81 height 16
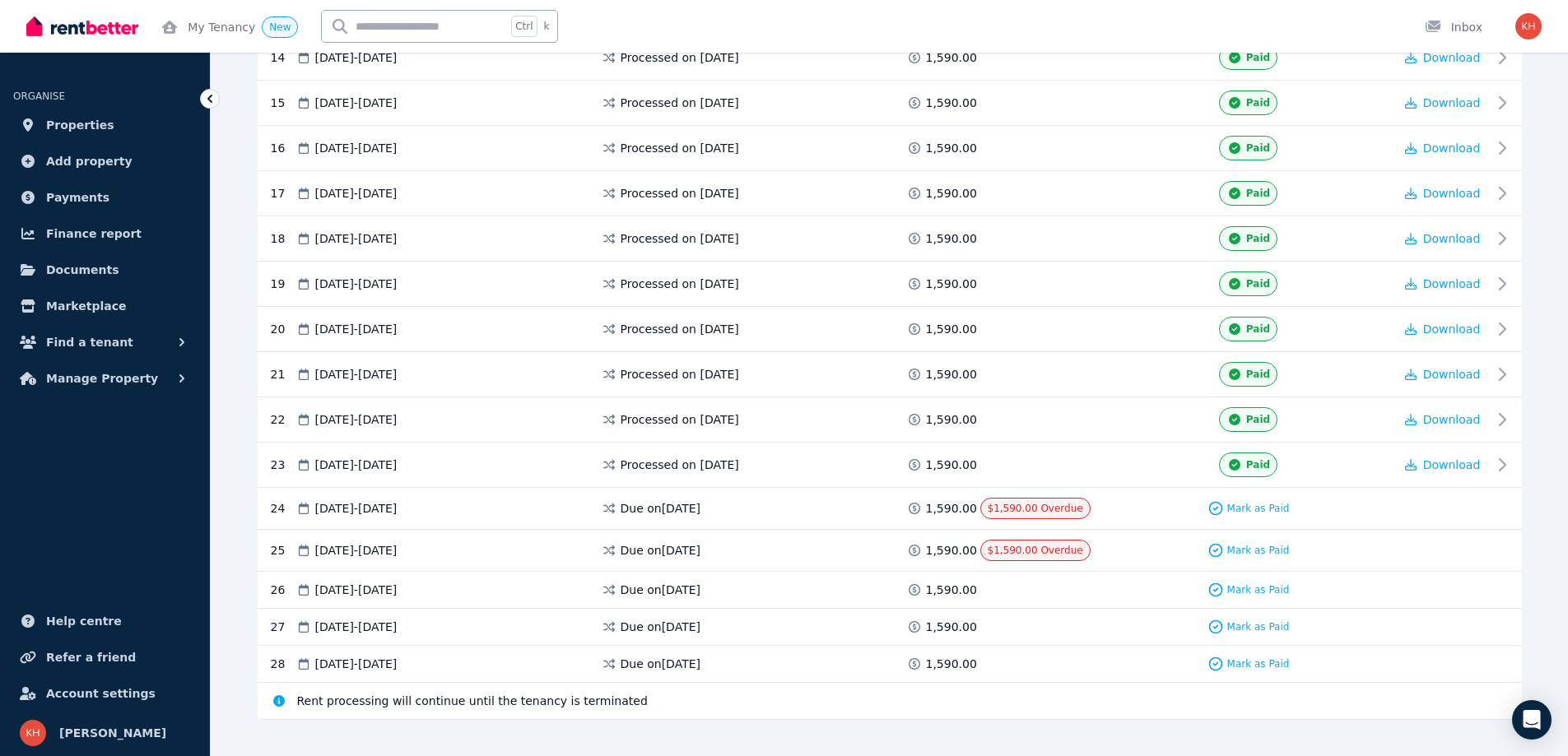
scroll to position [980, 0]
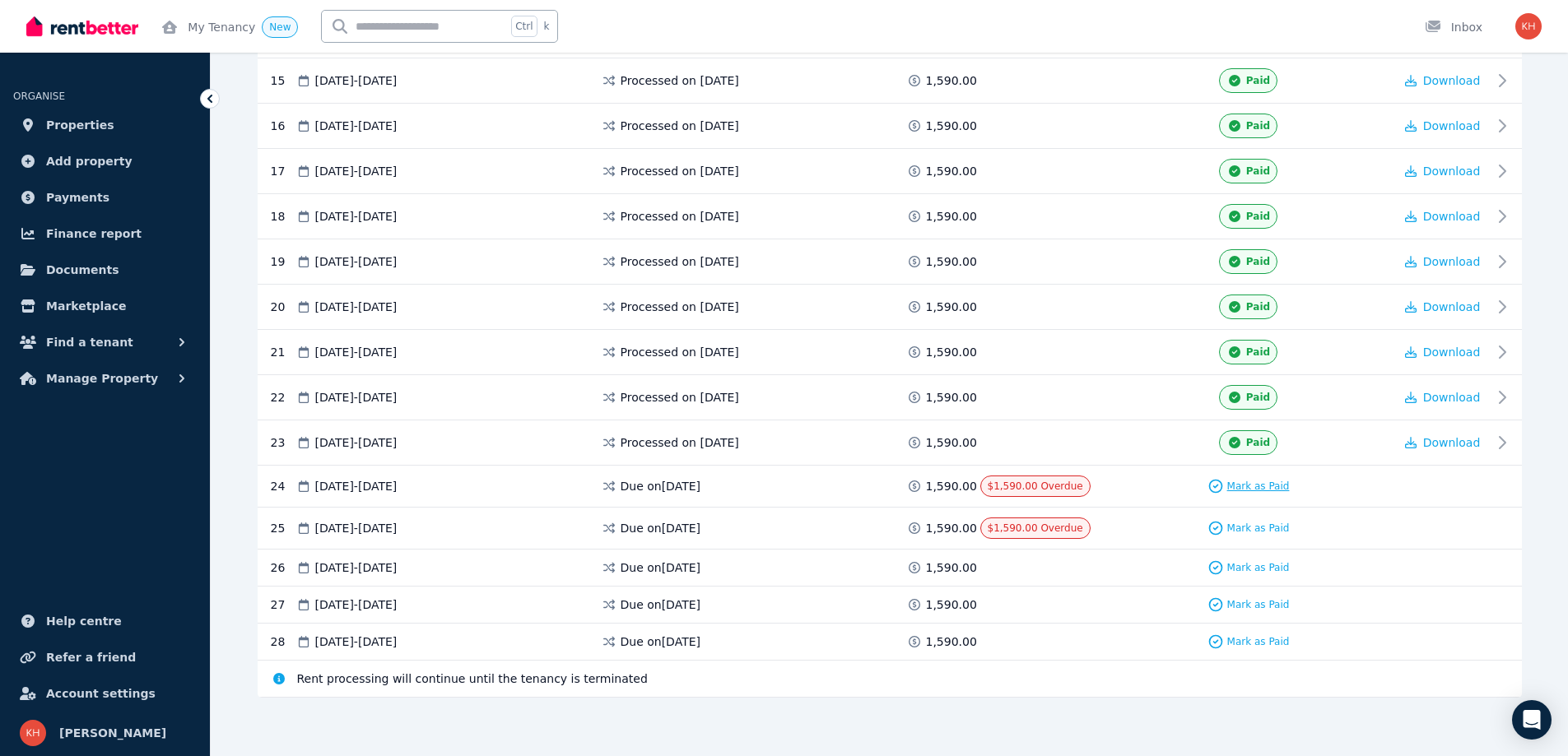
click at [1232, 481] on span "Mark as Paid" at bounding box center [1259, 486] width 63 height 13
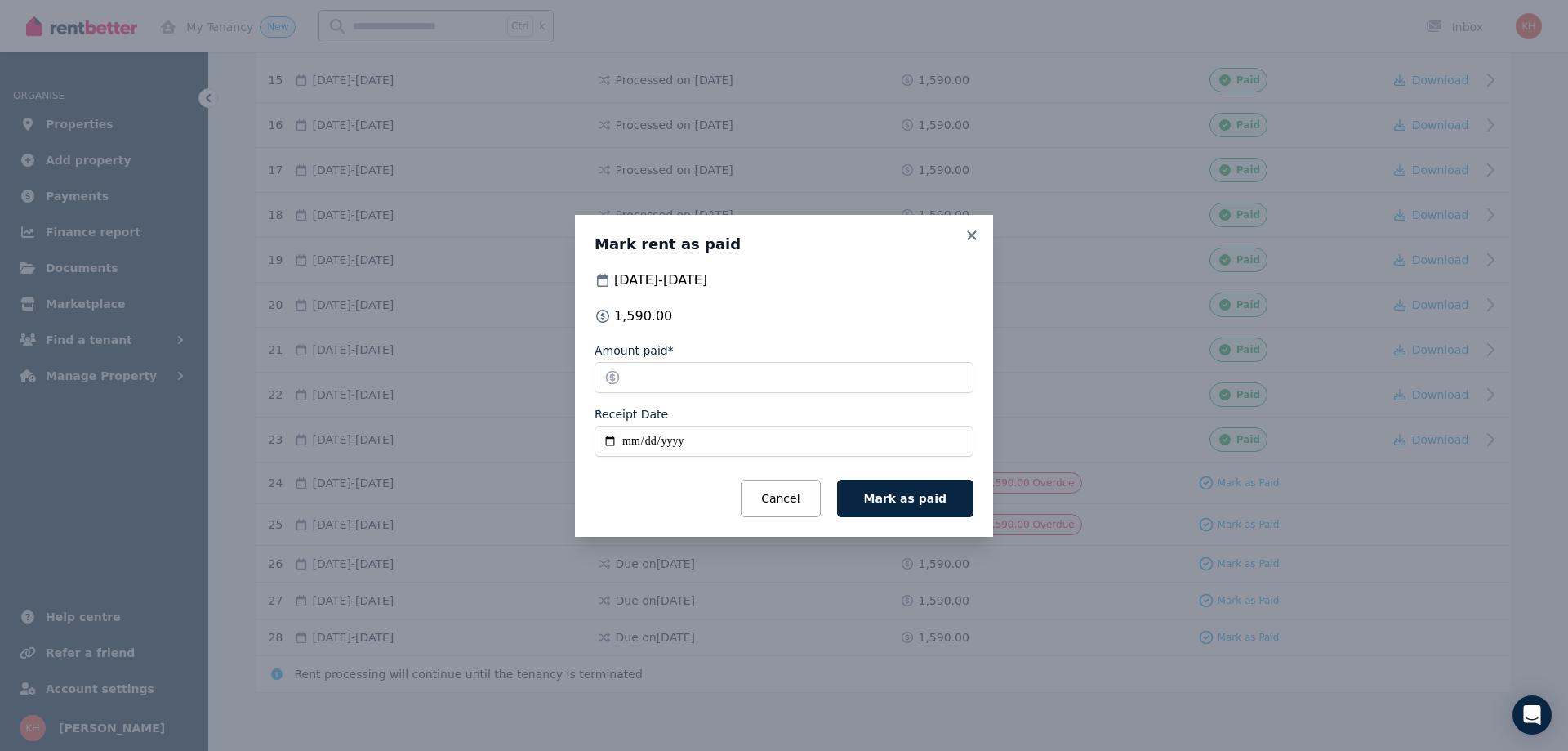
click at [630, 444] on input "Receipt Date" at bounding box center [784, 441] width 379 height 31
type input "**********"
click at [910, 494] on span "Mark as paid" at bounding box center [905, 498] width 82 height 13
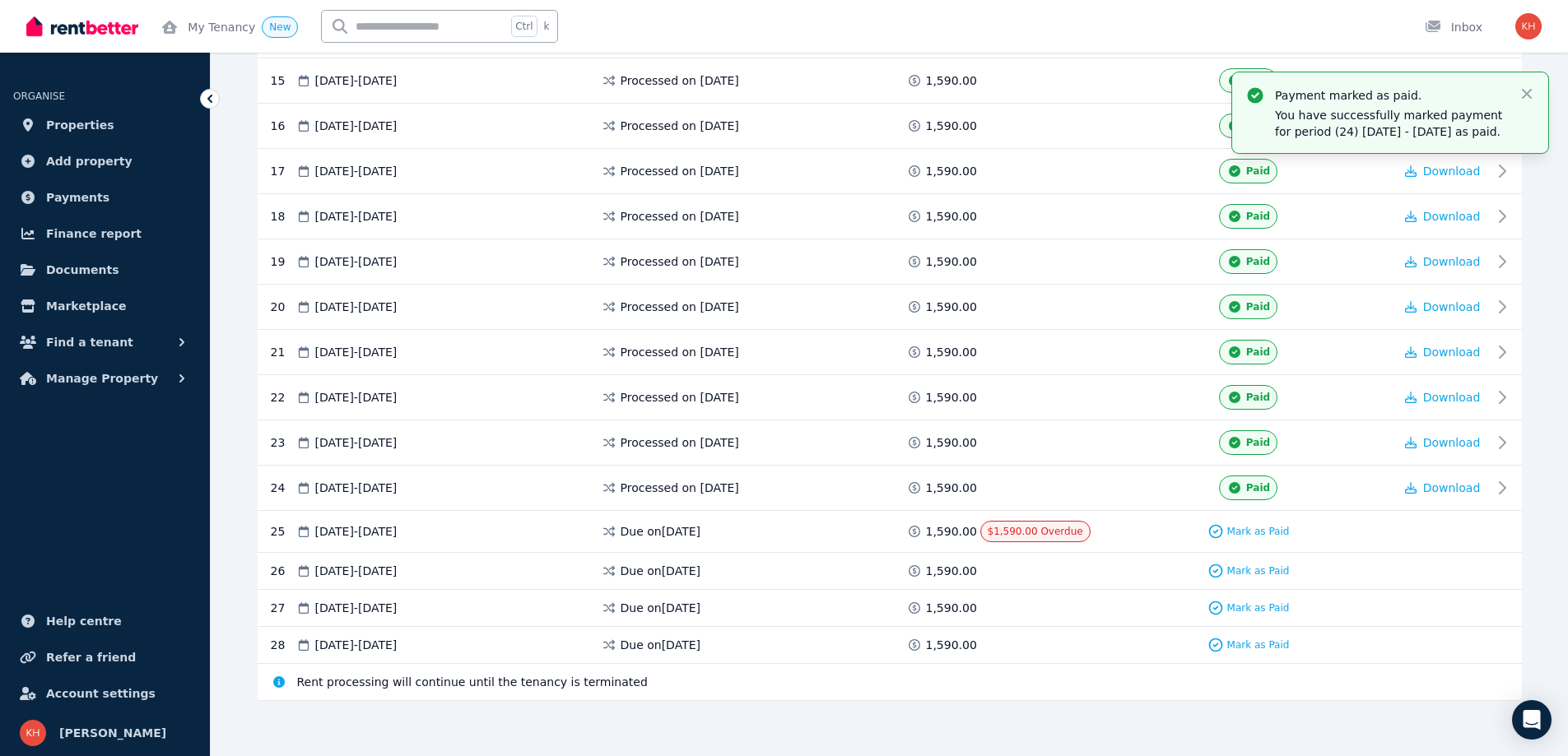
scroll to position [596, 0]
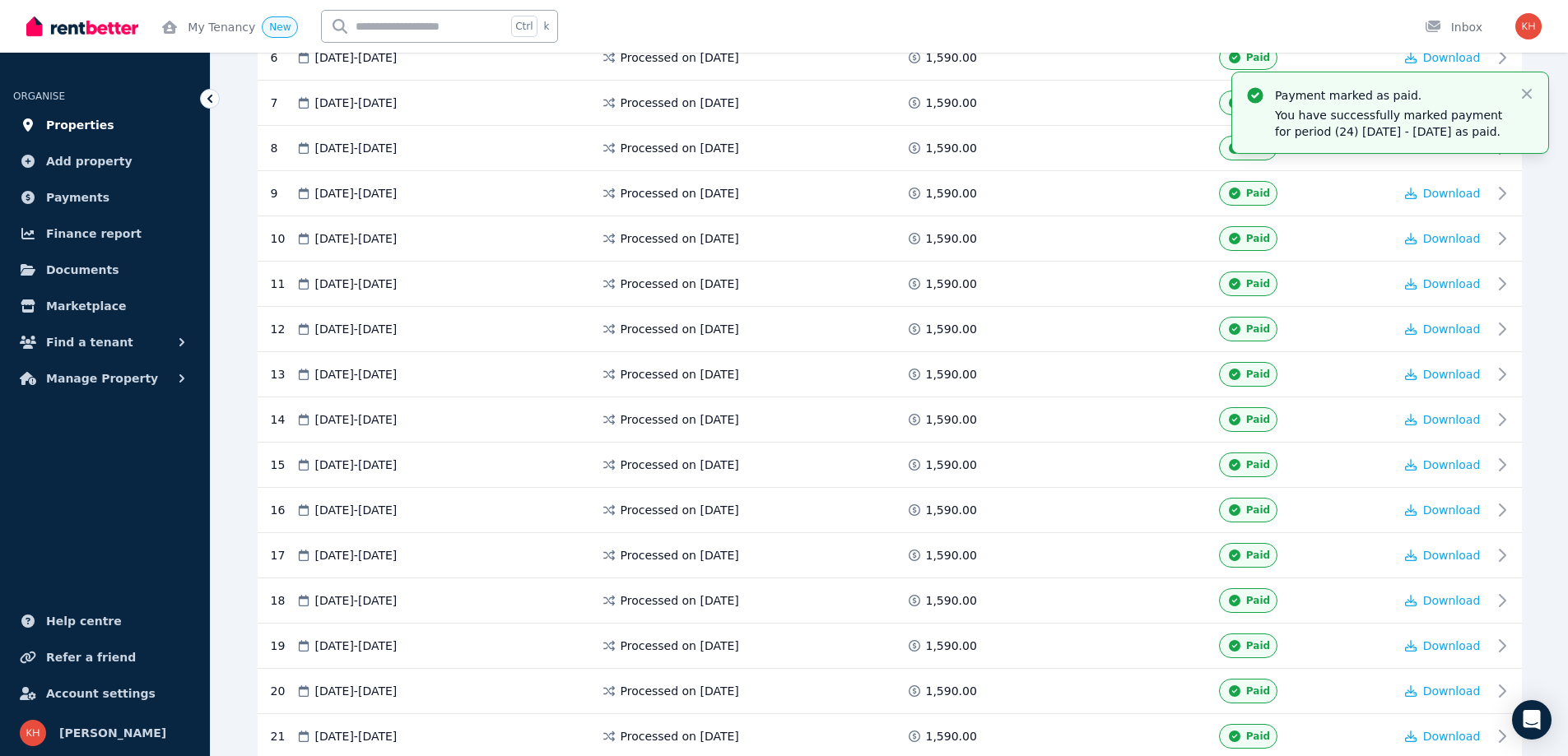
click at [58, 123] on span "Properties" at bounding box center [80, 125] width 68 height 20
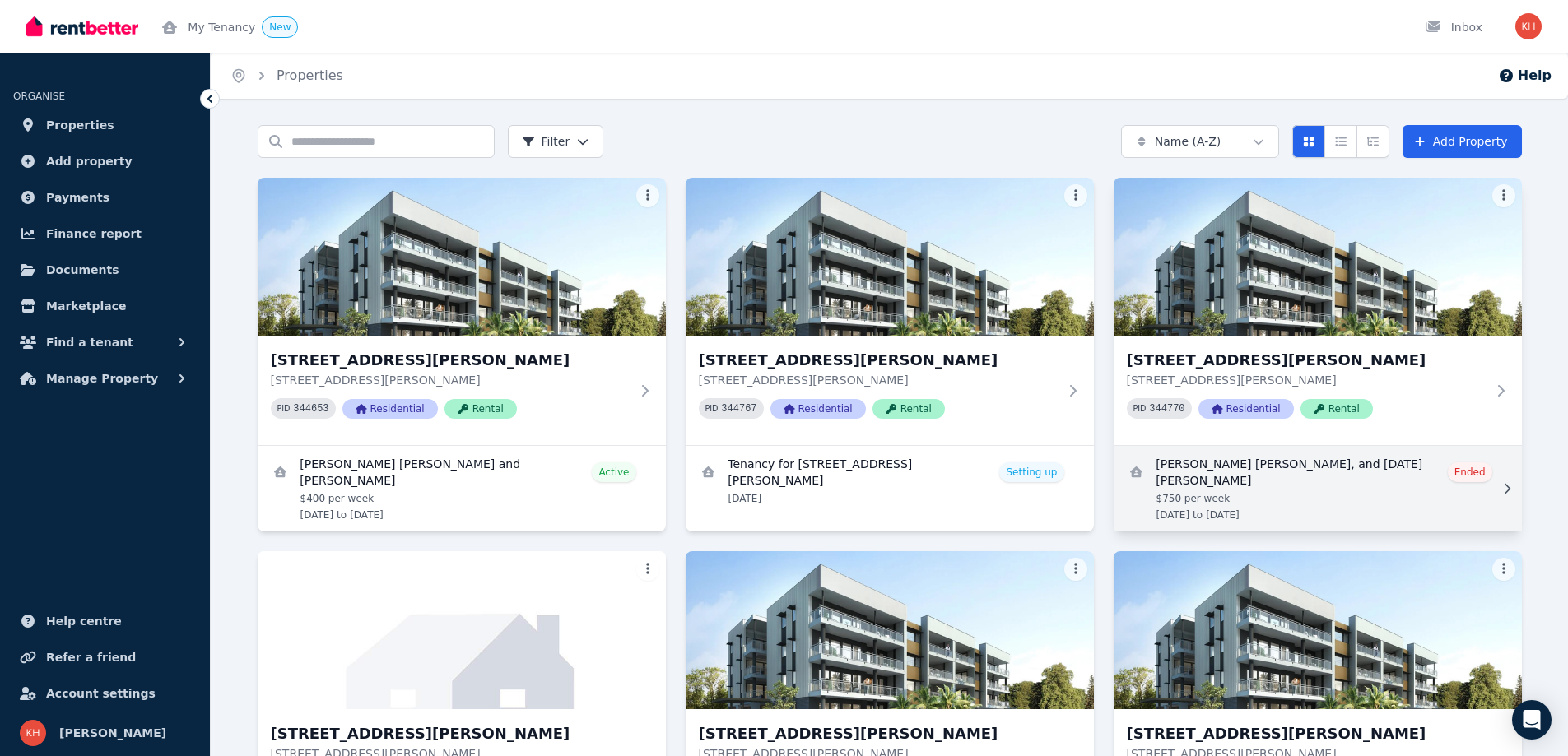
click at [1303, 452] on link "View details for Ronaldo Cata Montes, Arleen Cabantoc, and Noel Bacunawa" at bounding box center [1318, 489] width 408 height 86
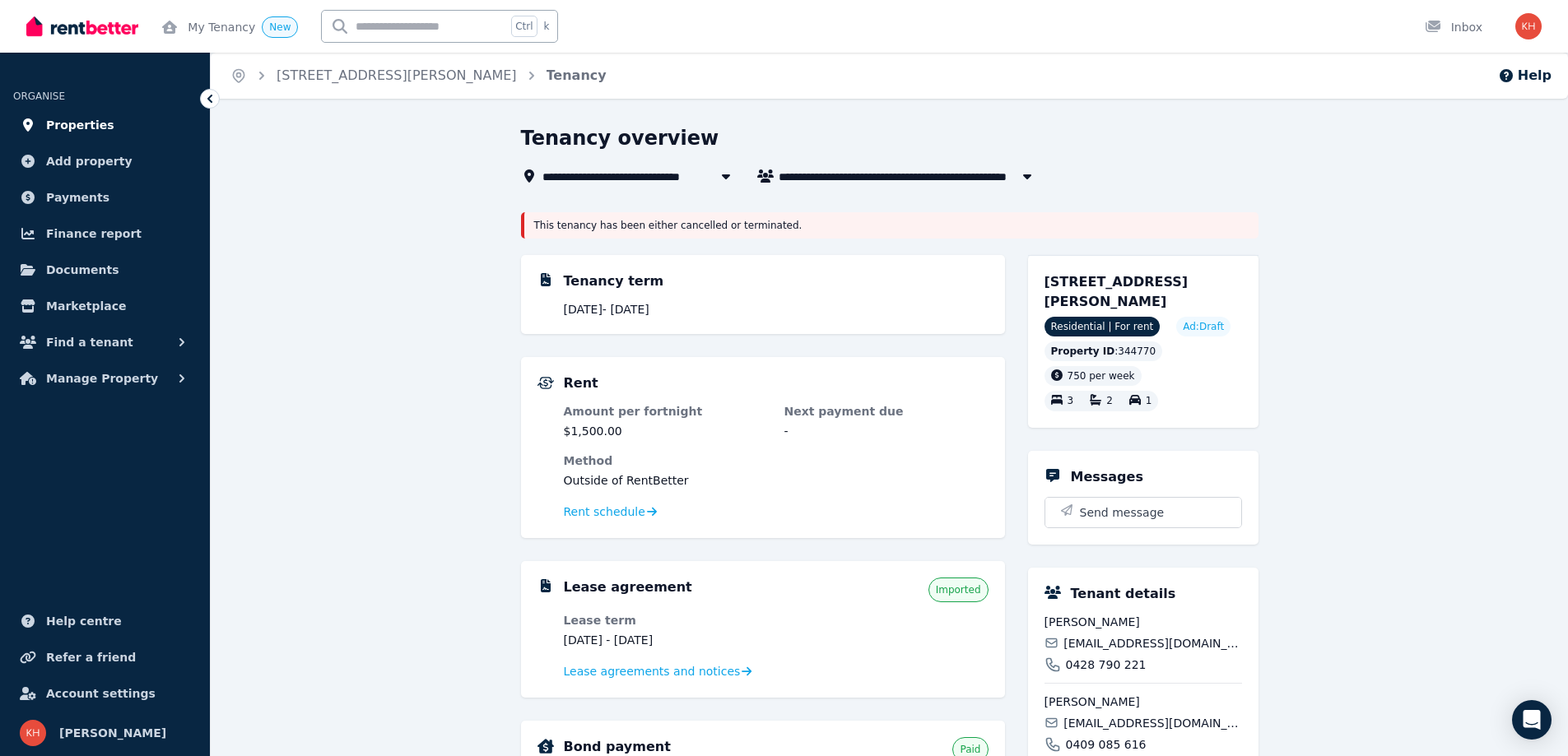
click at [66, 128] on span "Properties" at bounding box center [80, 125] width 68 height 20
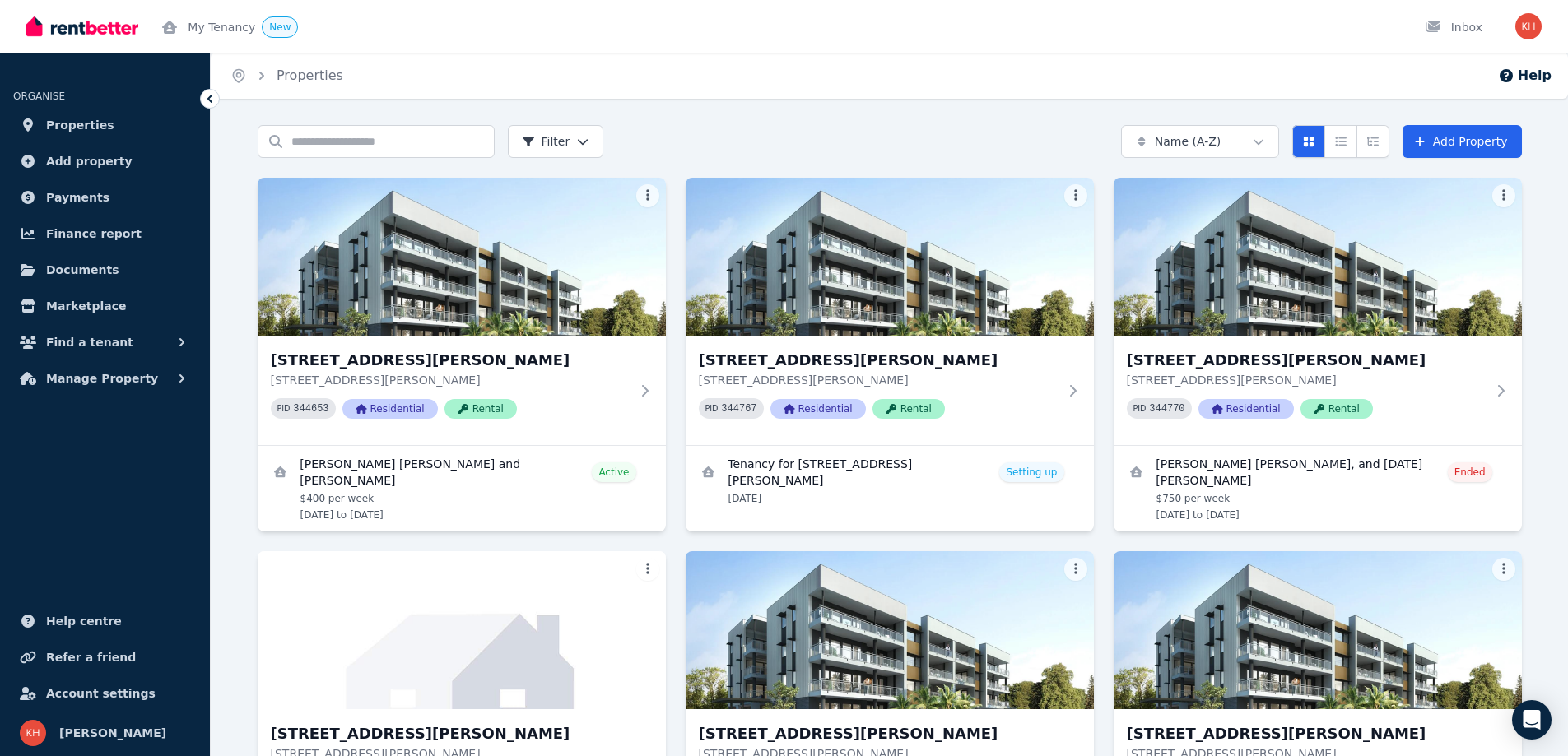
scroll to position [384, 0]
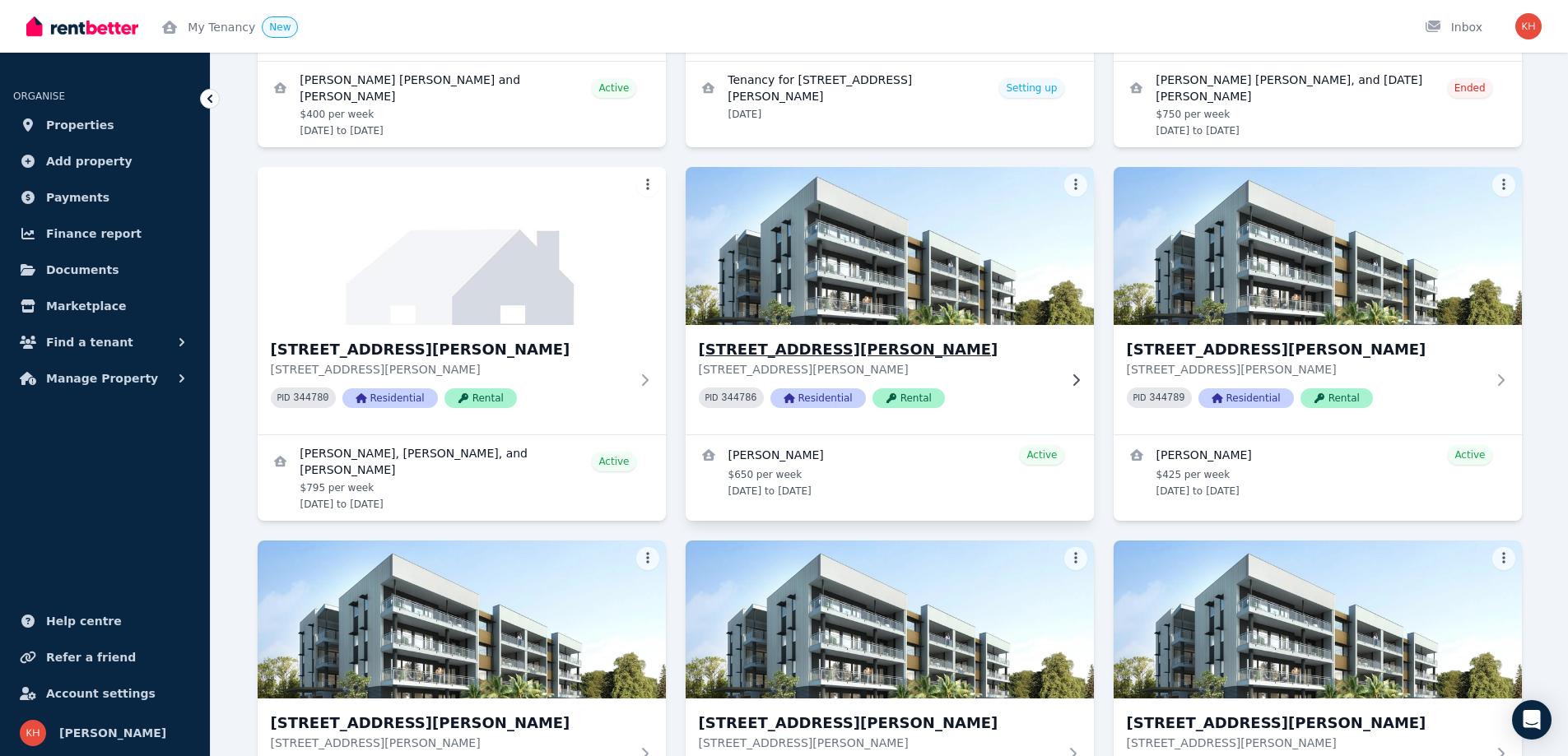
click at [817, 412] on div "[STREET_ADDRESS][PERSON_NAME] [STREET_ADDRESS][PERSON_NAME] PID 344786 Resident…" at bounding box center [878, 379] width 359 height 83
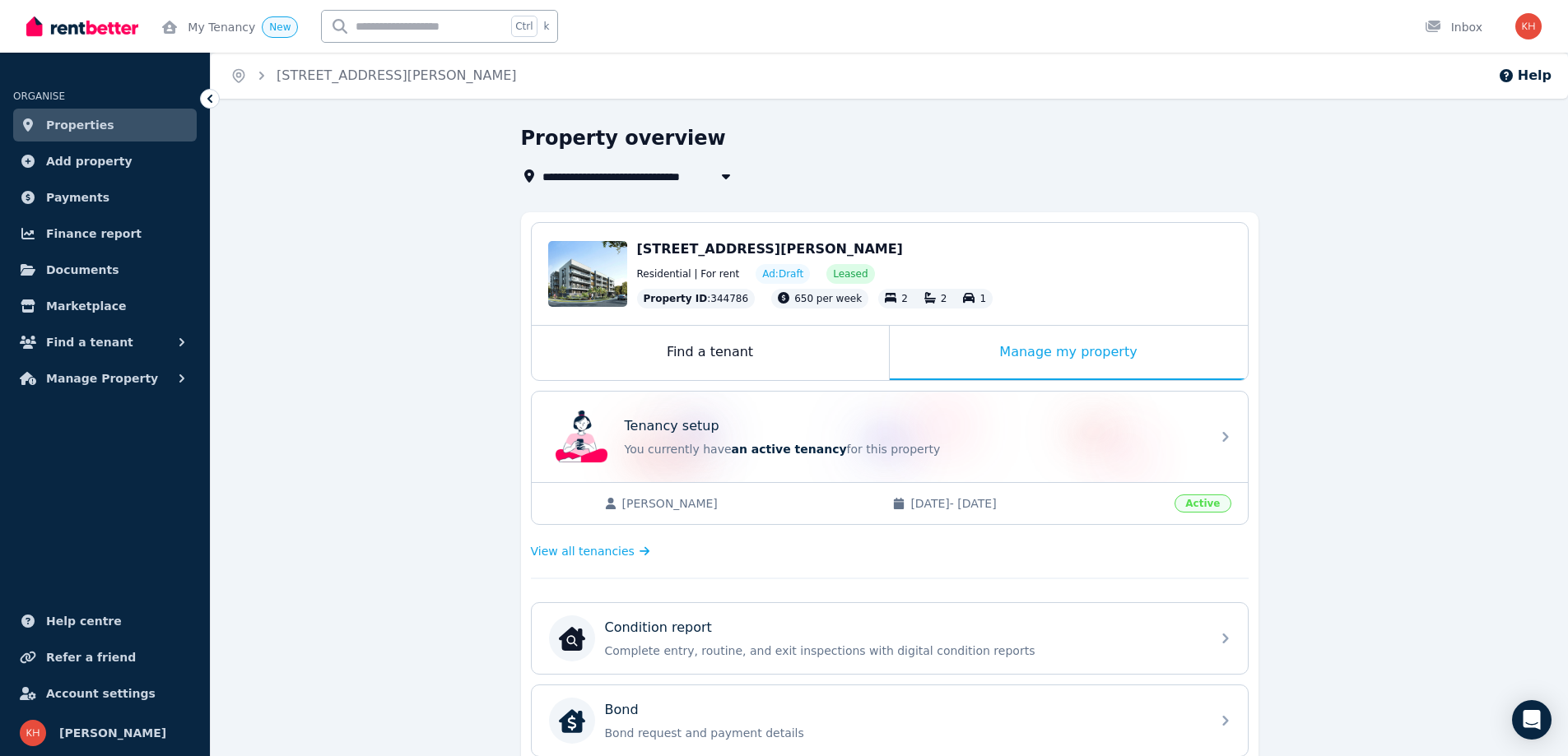
click at [816, 412] on div "Tenancy setup You currently have an active tenancy for this property" at bounding box center [875, 437] width 652 height 66
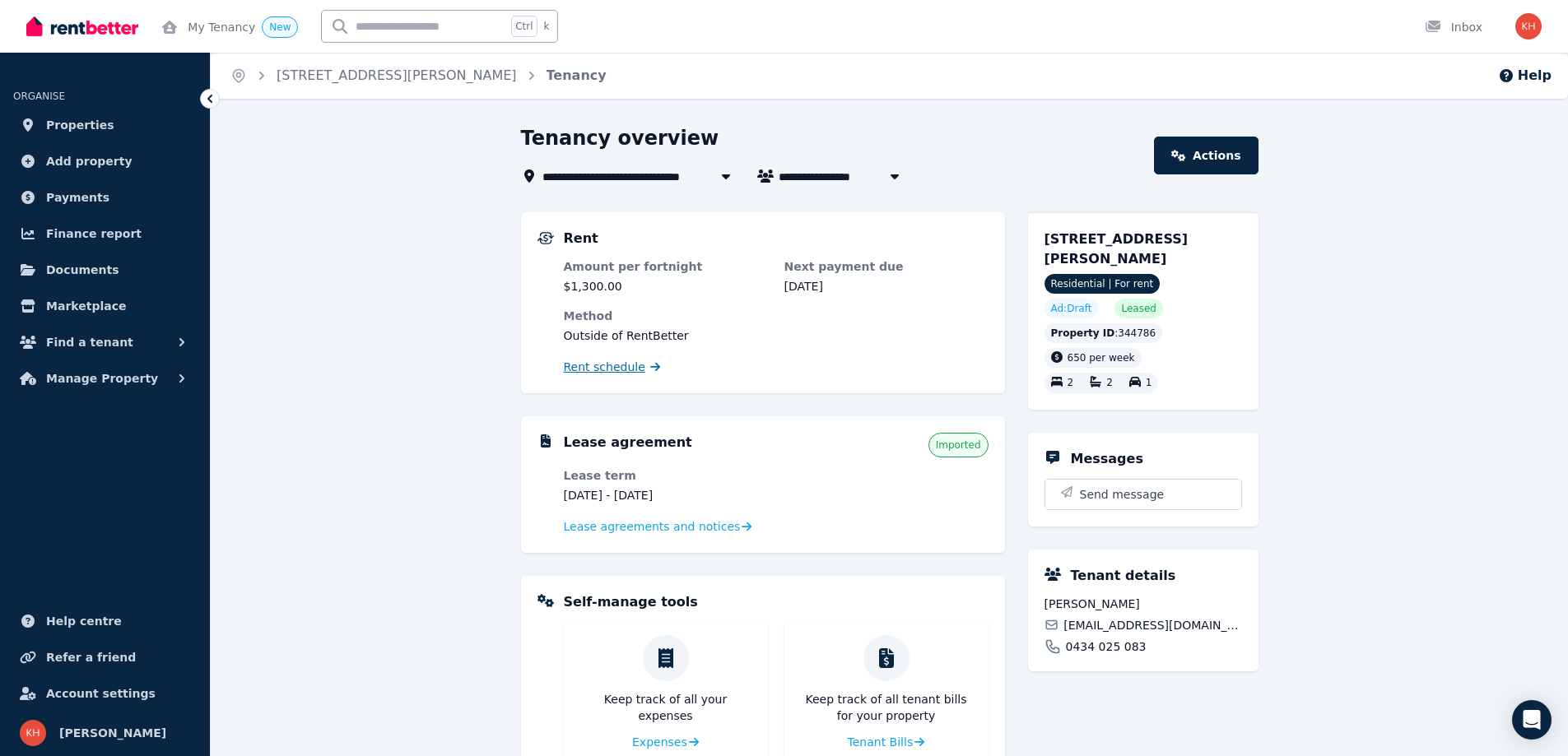
click at [603, 361] on span "Rent schedule" at bounding box center [604, 367] width 81 height 16
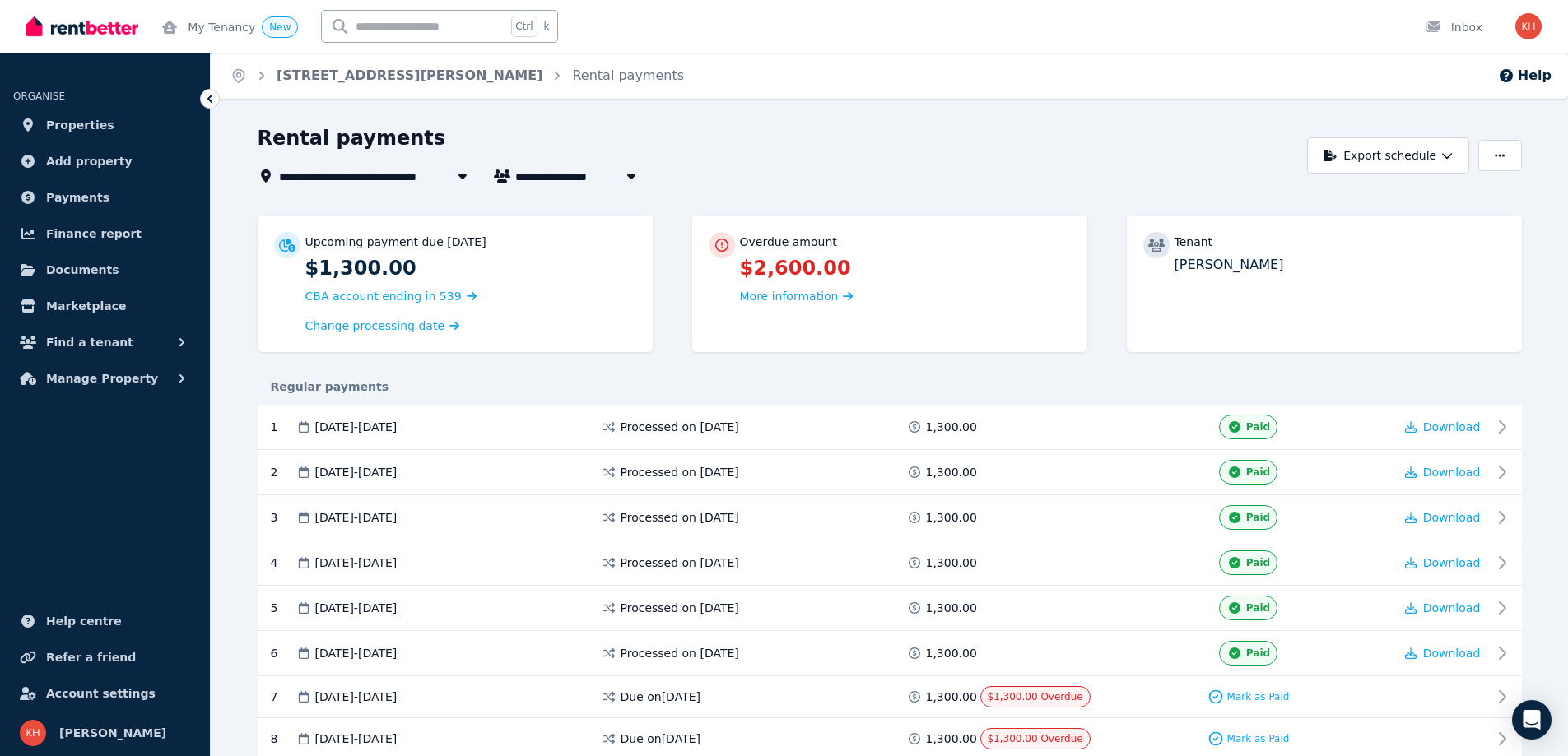
scroll to position [322, 0]
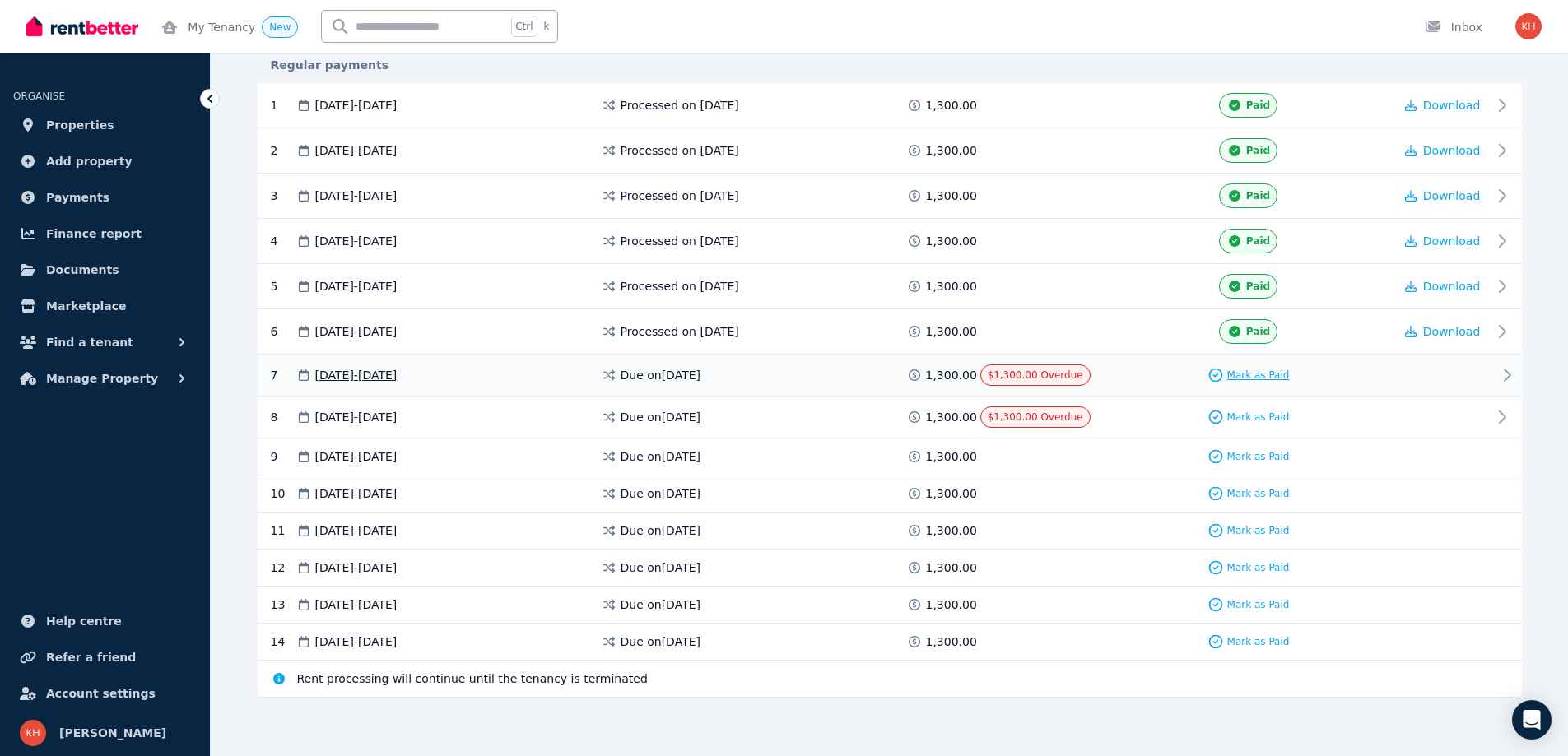
click at [1259, 376] on span "Mark as Paid" at bounding box center [1259, 375] width 63 height 13
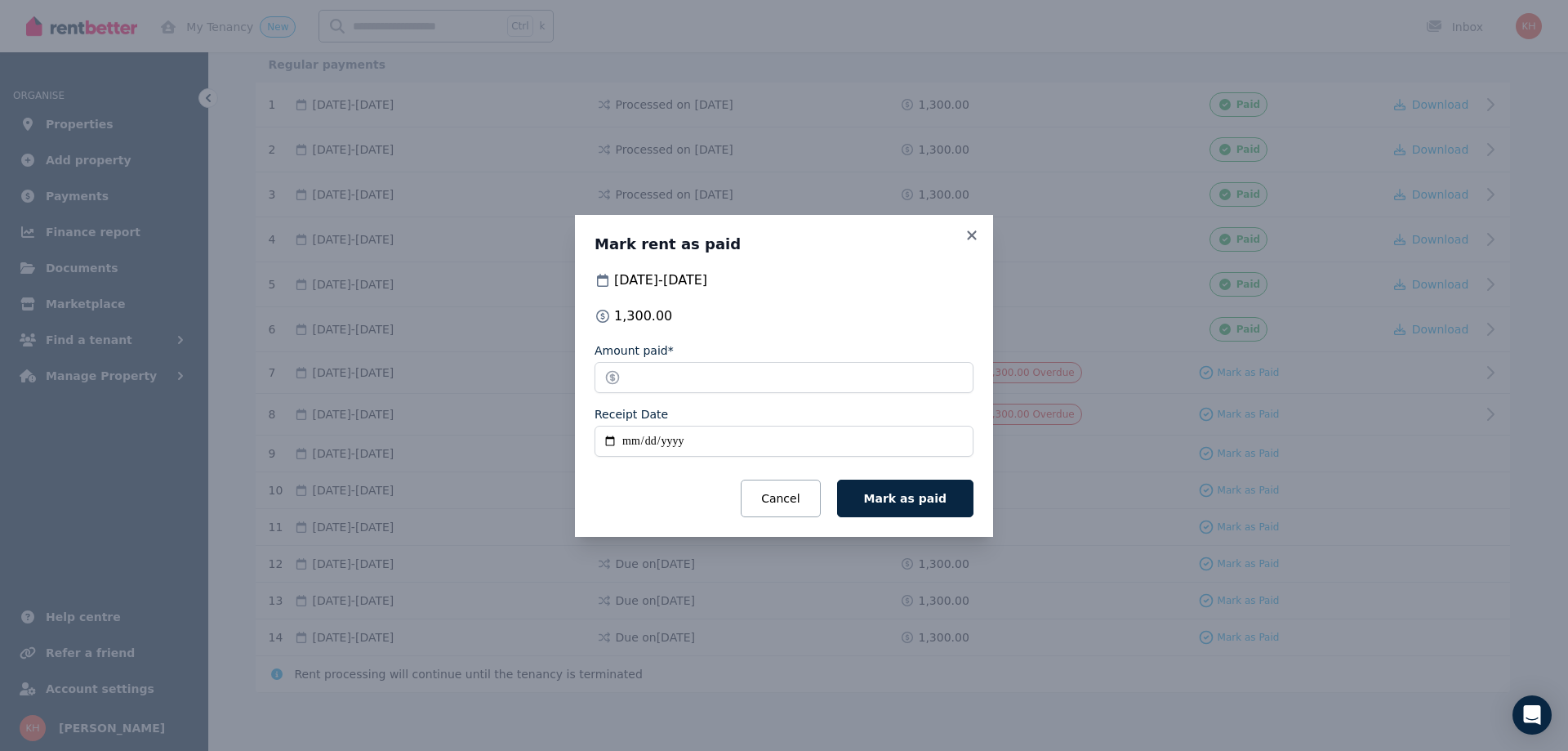
click at [624, 441] on input "Receipt Date" at bounding box center [784, 441] width 379 height 31
type input "**********"
click at [896, 501] on span "Mark as paid" at bounding box center [905, 498] width 82 height 13
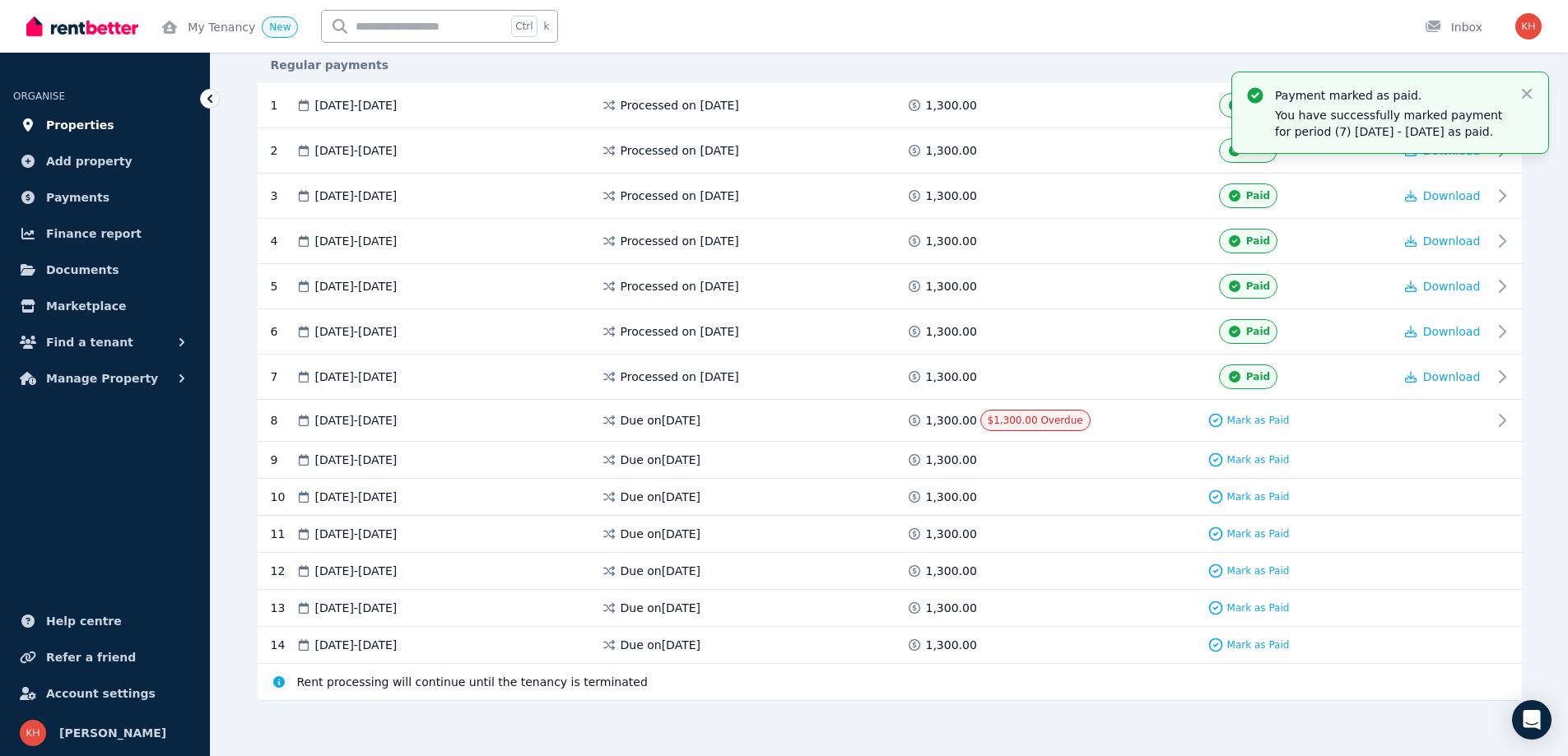
click at [90, 123] on span "Properties" at bounding box center [80, 125] width 68 height 20
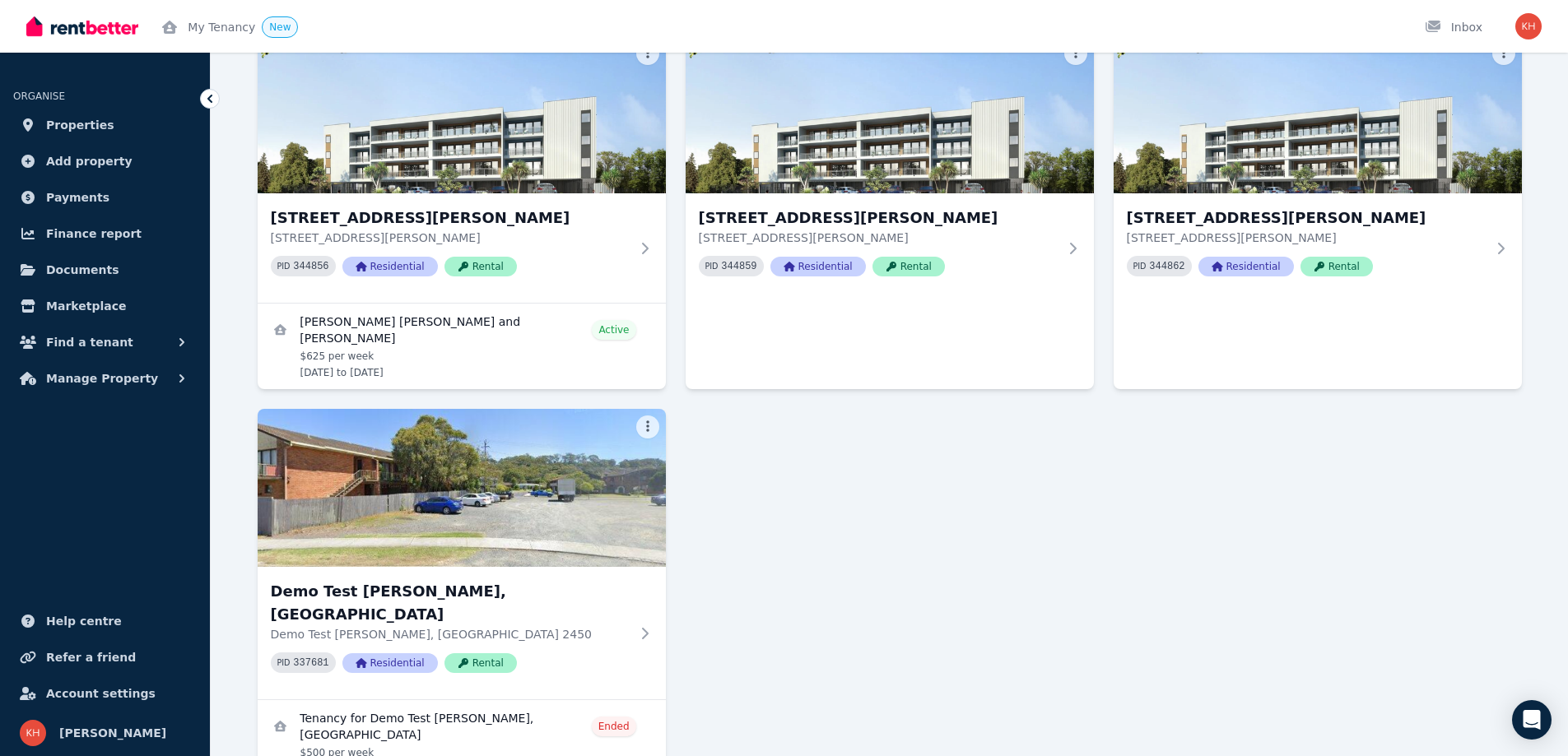
scroll to position [2772, 0]
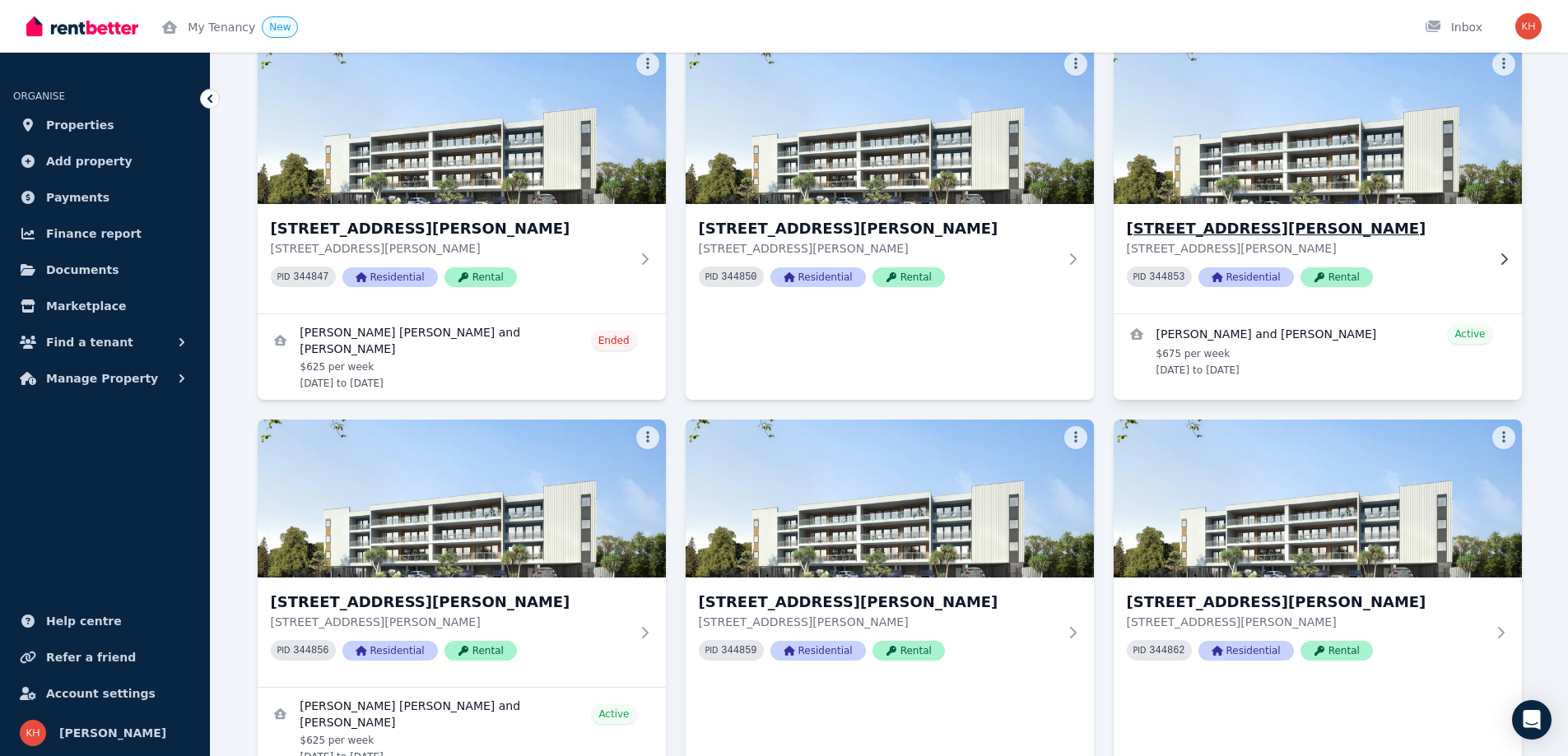
click at [1213, 217] on h3 "[STREET_ADDRESS][PERSON_NAME]" at bounding box center [1306, 229] width 359 height 23
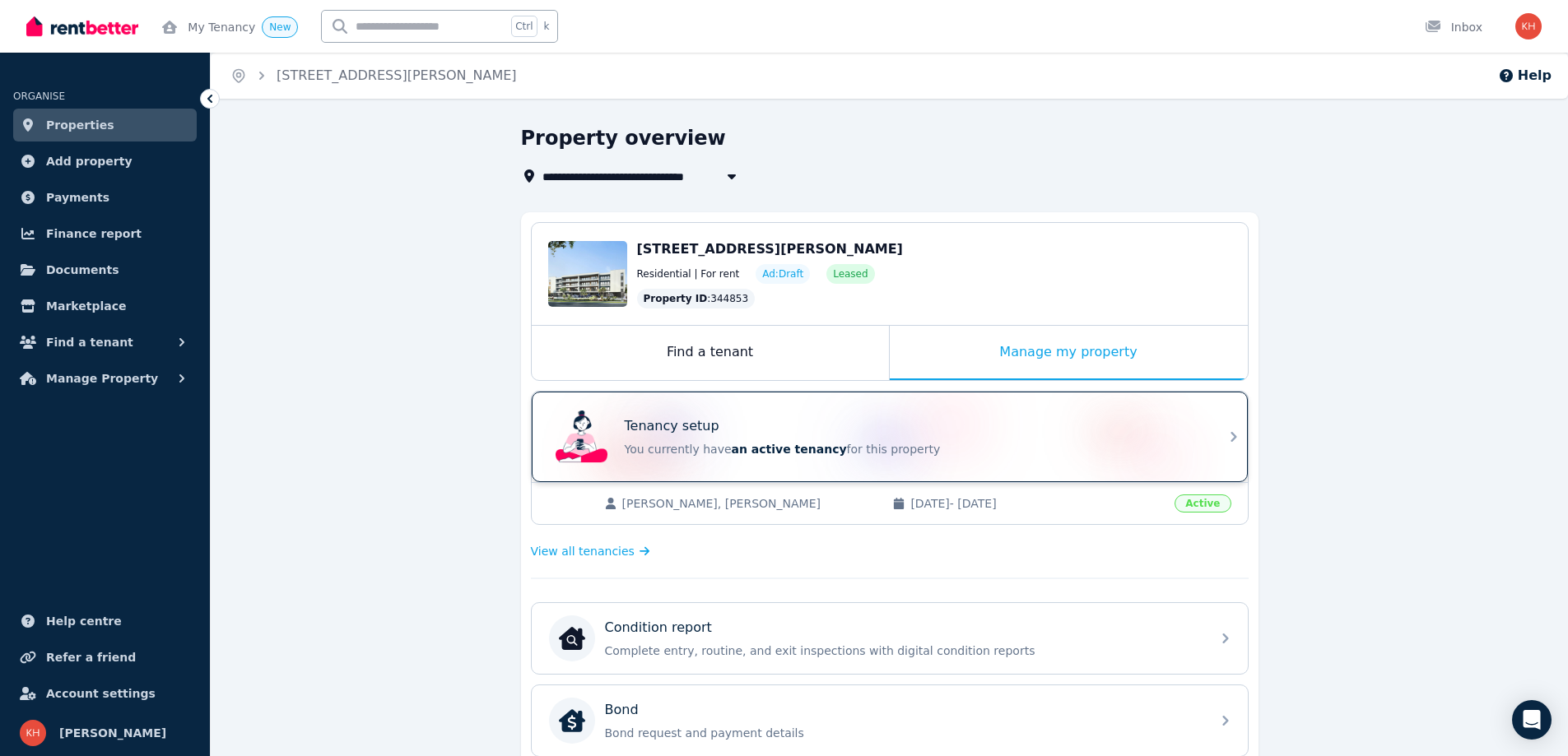
click at [1011, 436] on div "Tenancy setup You currently have an active tenancy for this property" at bounding box center [913, 437] width 576 height 41
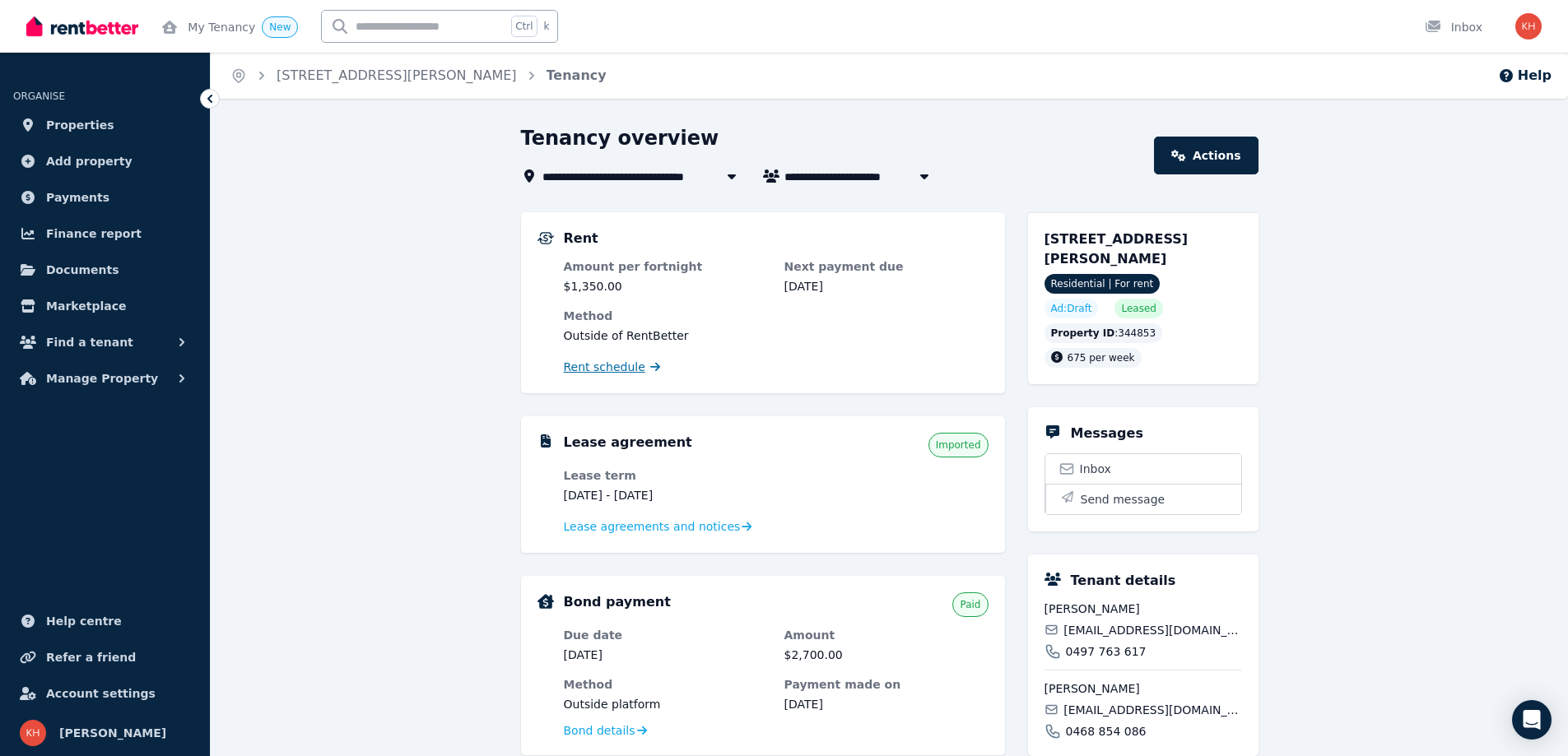
click at [590, 362] on span "Rent schedule" at bounding box center [604, 367] width 81 height 16
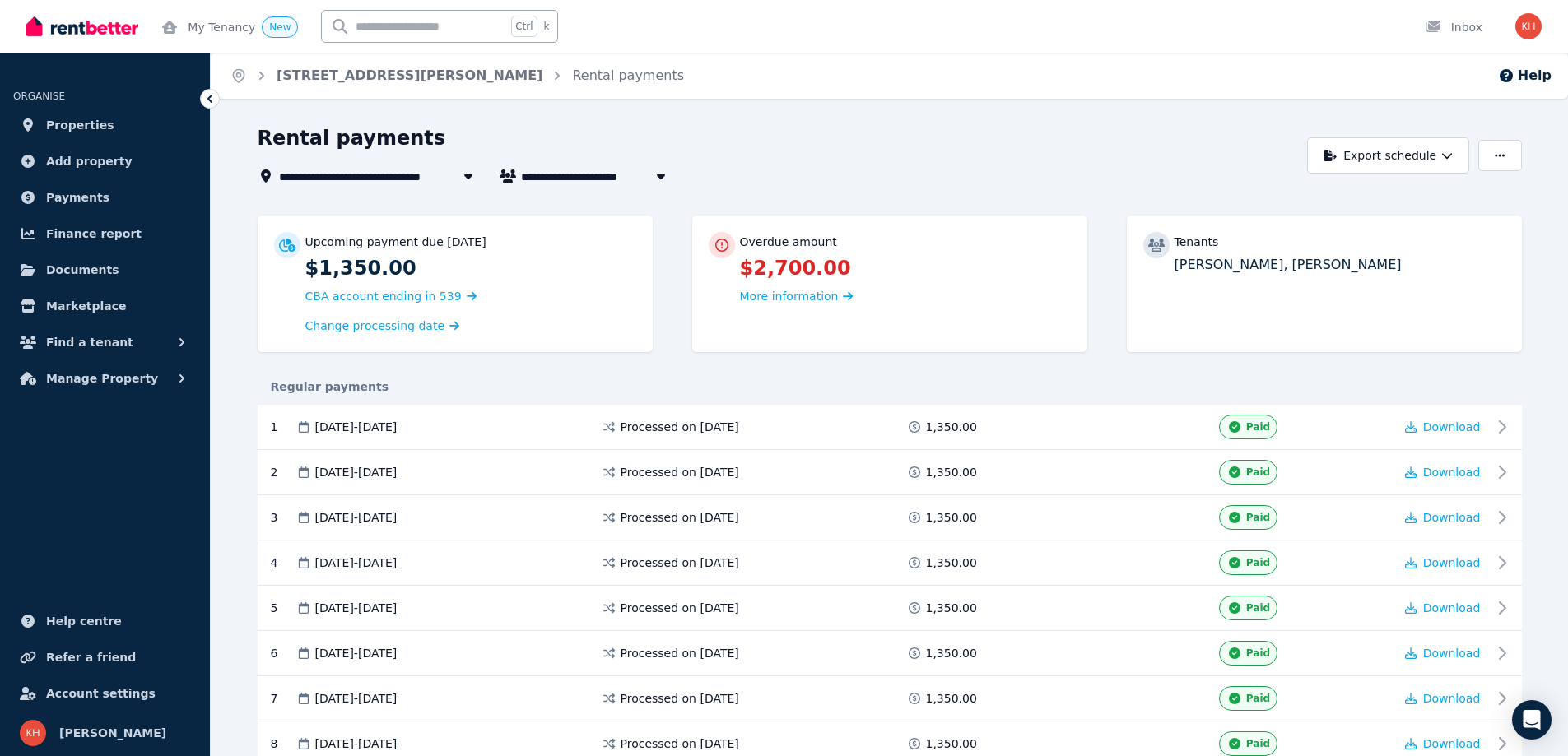
scroll to position [363, 0]
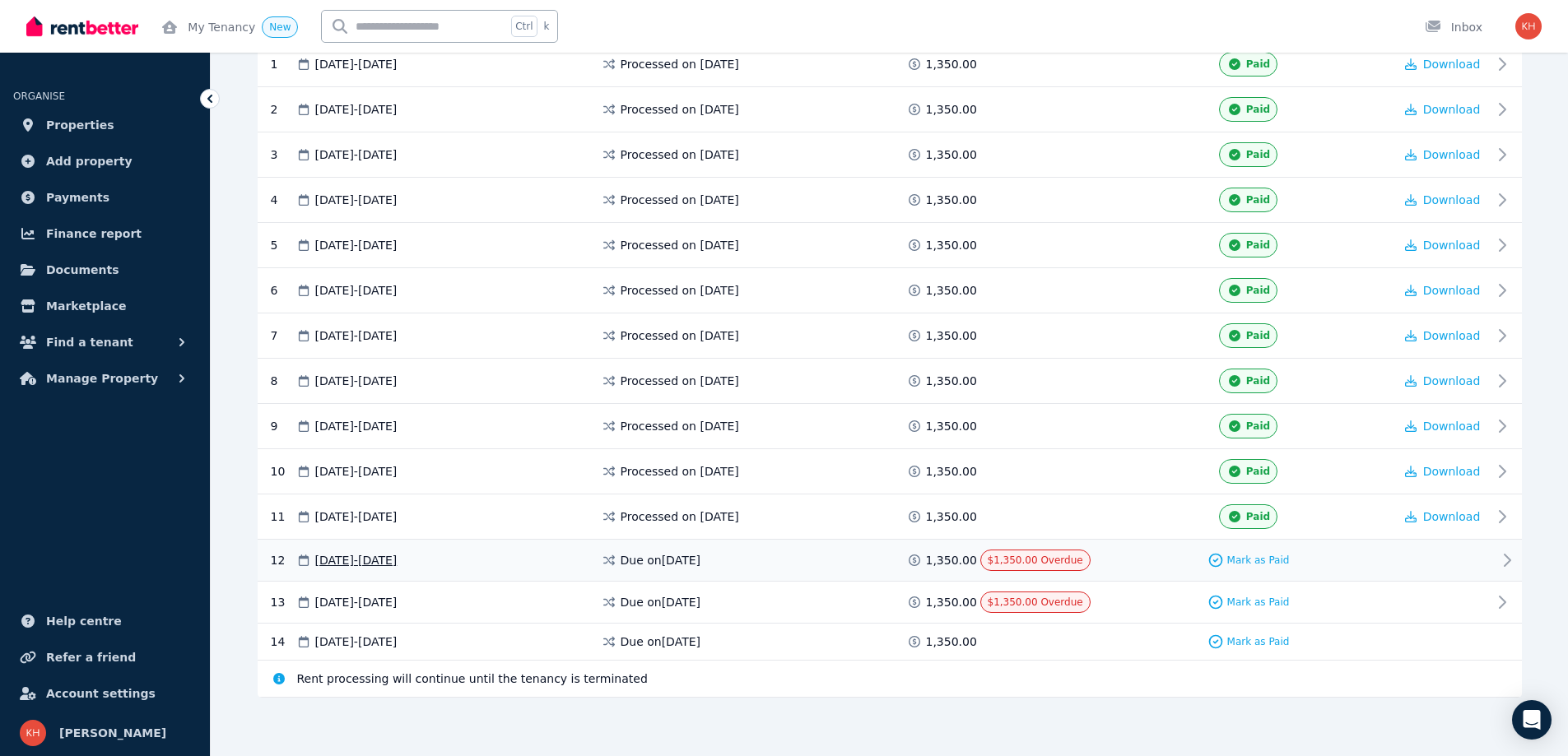
click at [1254, 550] on div "Mark as Paid" at bounding box center [1249, 560] width 290 height 21
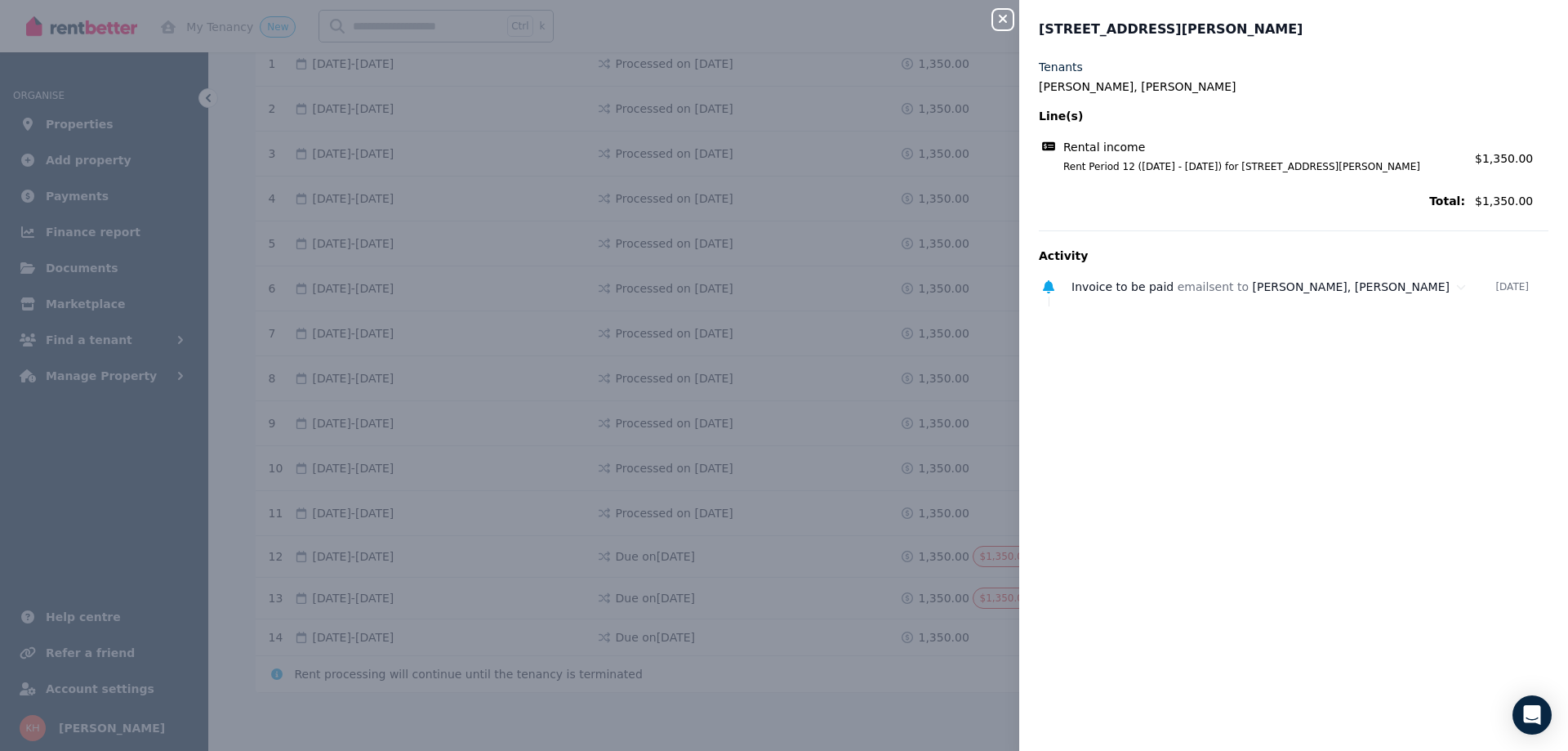
click at [998, 16] on icon "button" at bounding box center [1003, 19] width 20 height 13
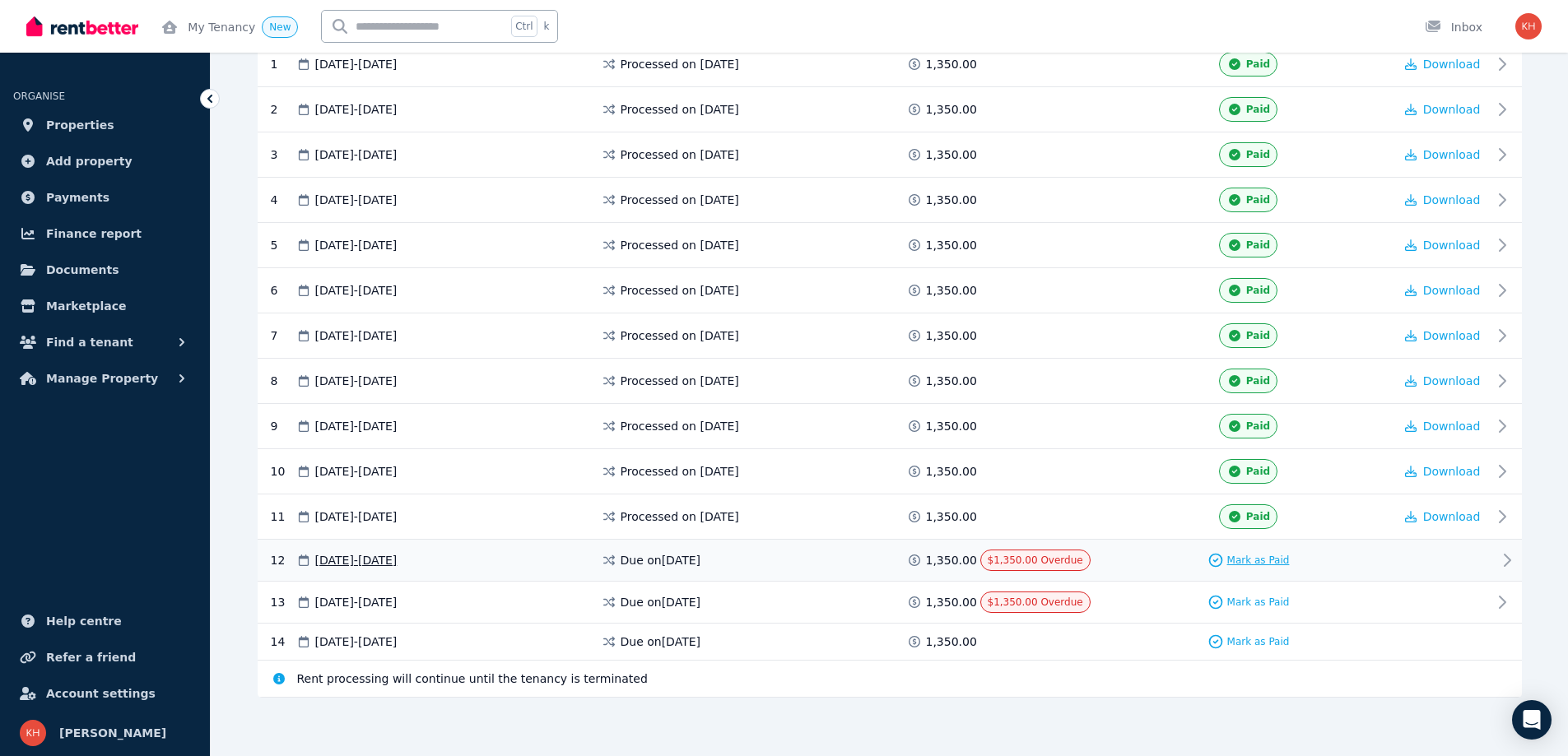
click at [1263, 554] on span "Mark as Paid" at bounding box center [1259, 560] width 63 height 13
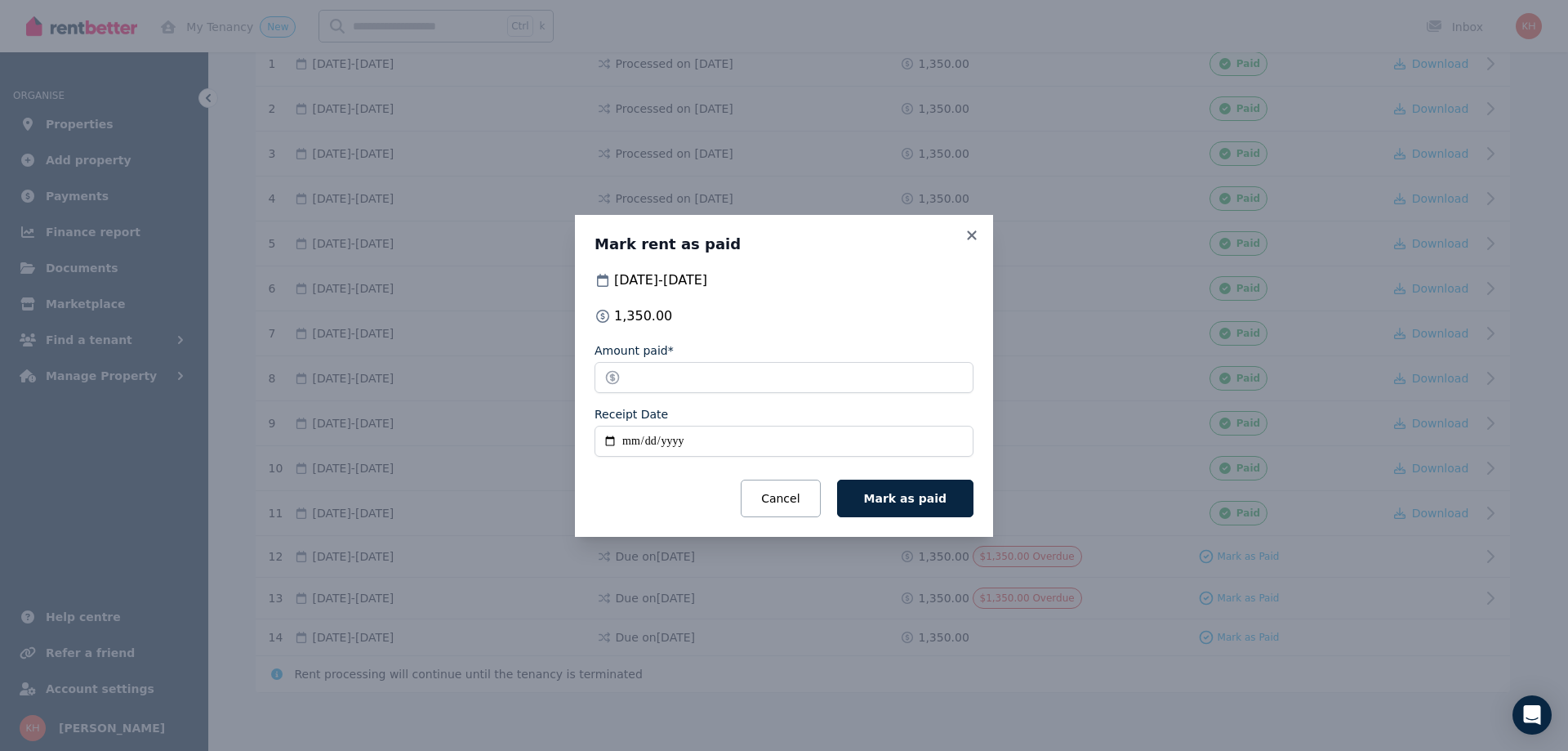
click at [621, 445] on input "Receipt Date" at bounding box center [784, 441] width 379 height 31
type input "**********"
click at [929, 493] on span "Mark as paid" at bounding box center [905, 498] width 82 height 13
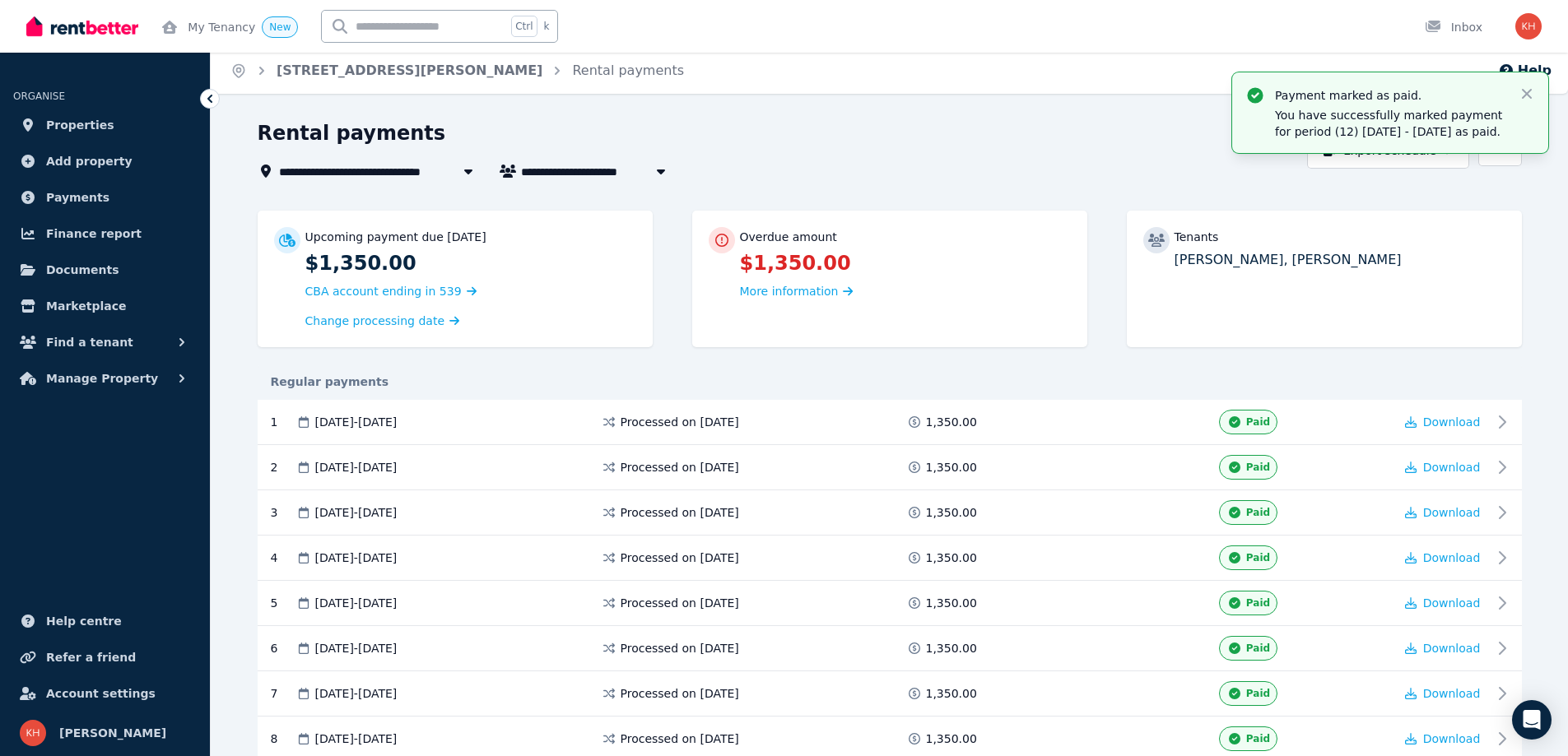
scroll to position [0, 0]
